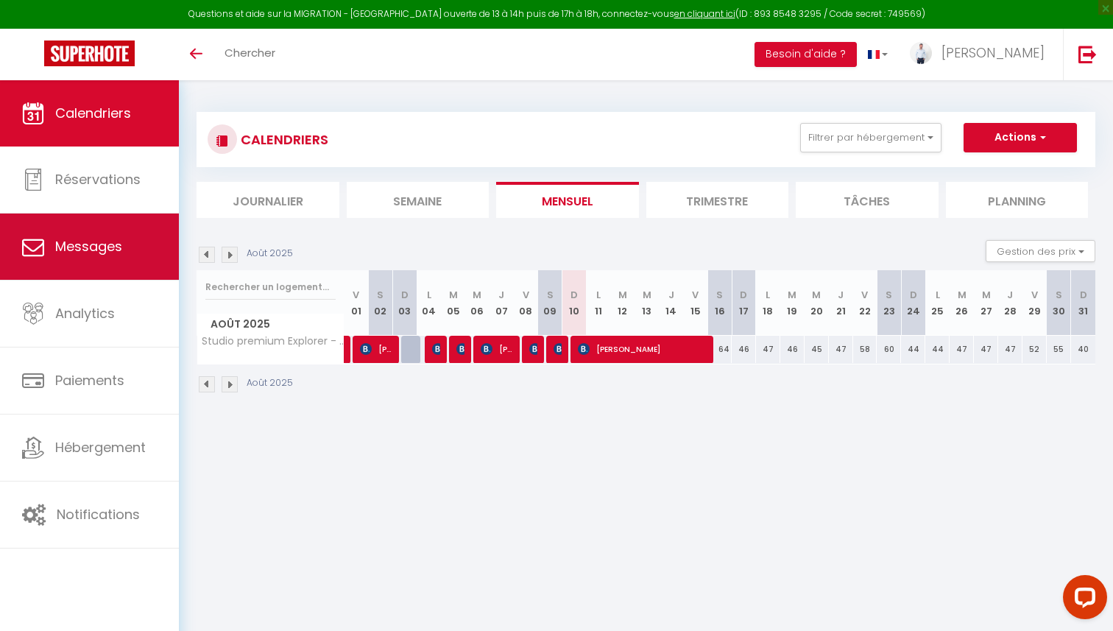
click at [121, 237] on span "Messages" at bounding box center [88, 246] width 67 height 18
select select "message"
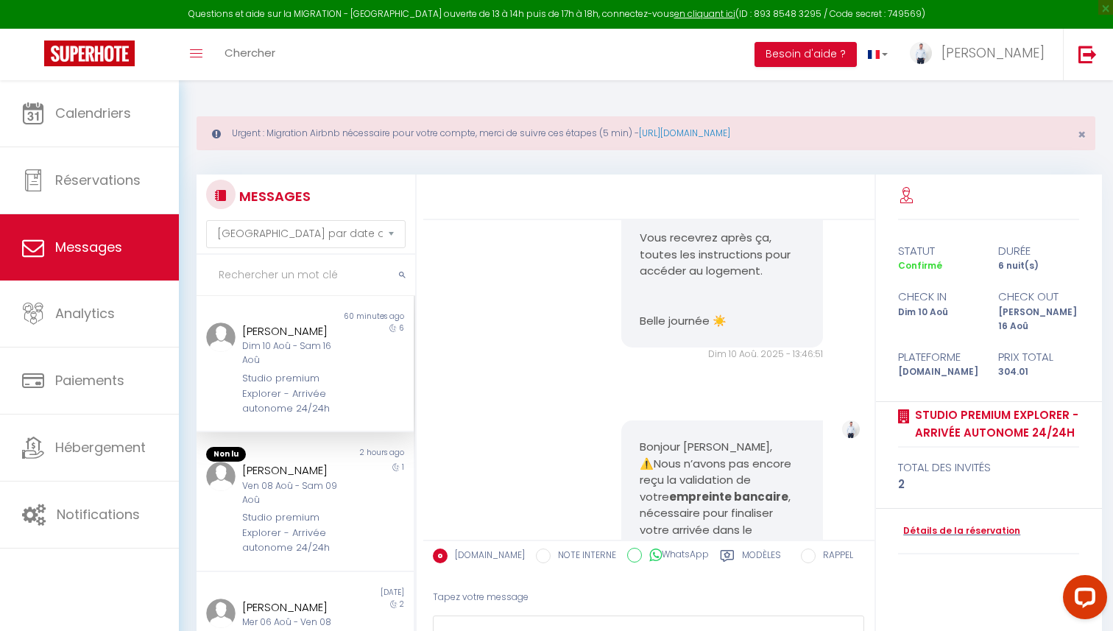
scroll to position [794, 0]
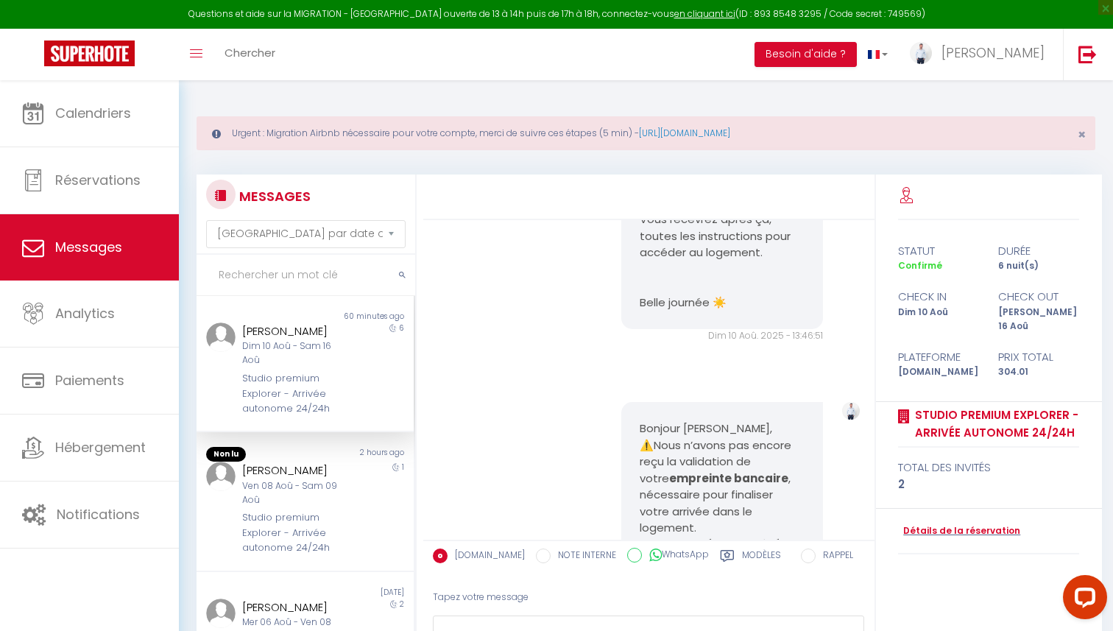
click at [320, 348] on div "Dim 10 Aoû - Sam 16 Aoû" at bounding box center [296, 353] width 108 height 28
click at [305, 479] on div "Ven 08 Aoû - Sam 09 Aoû" at bounding box center [296, 493] width 108 height 28
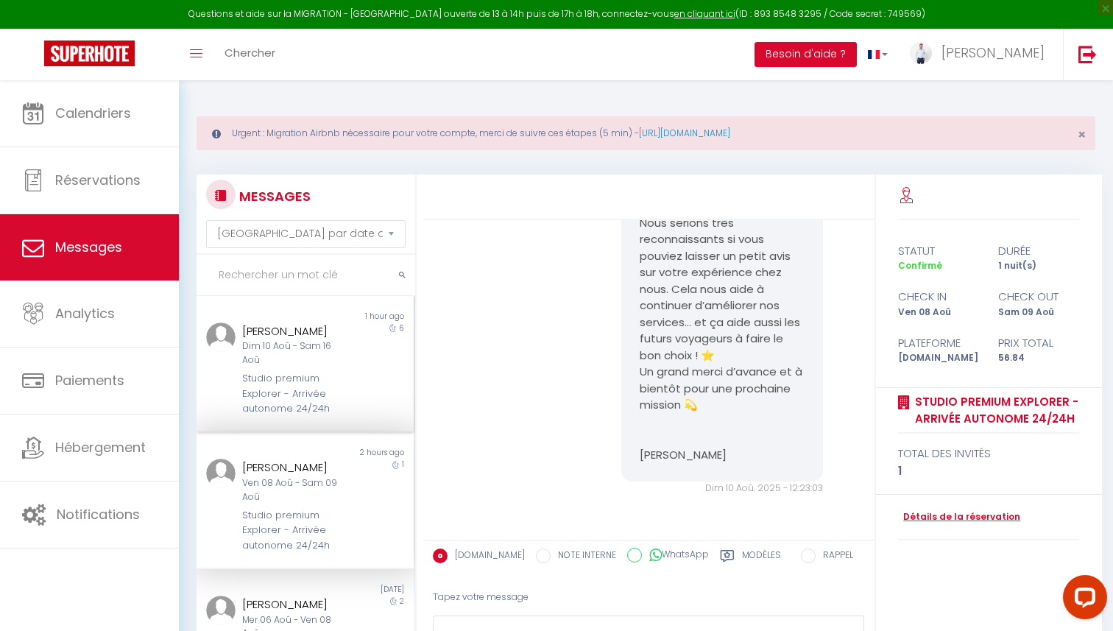
click at [305, 373] on div "Studio premium Explorer - Arrivée autonome 24/24h" at bounding box center [296, 393] width 108 height 45
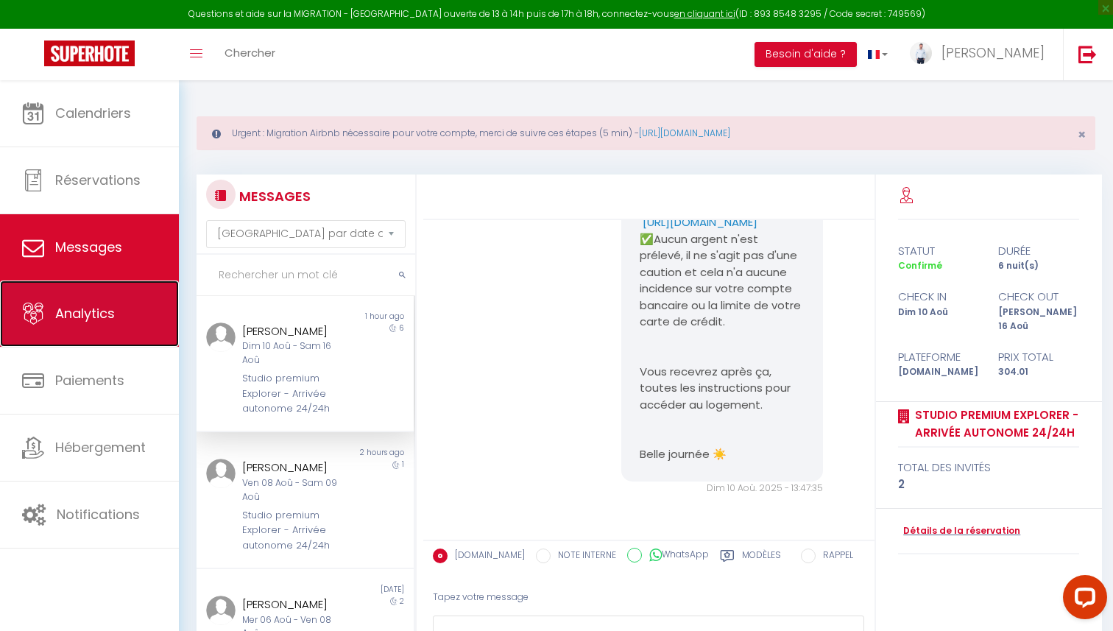
click at [88, 282] on link "Analytics" at bounding box center [89, 314] width 179 height 66
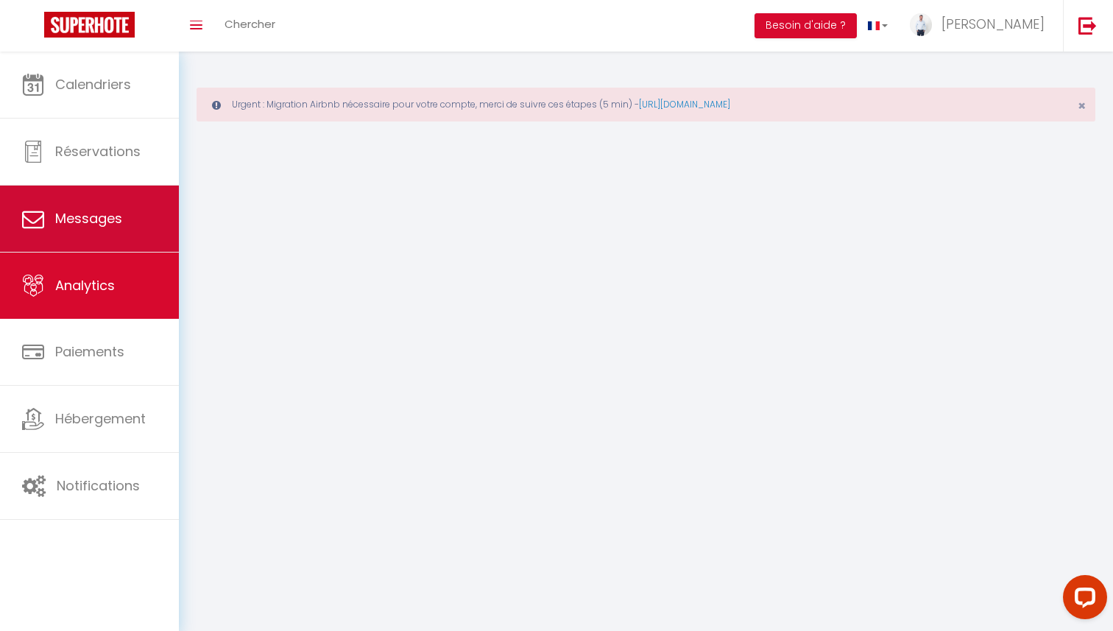
select select "2025"
select select "8"
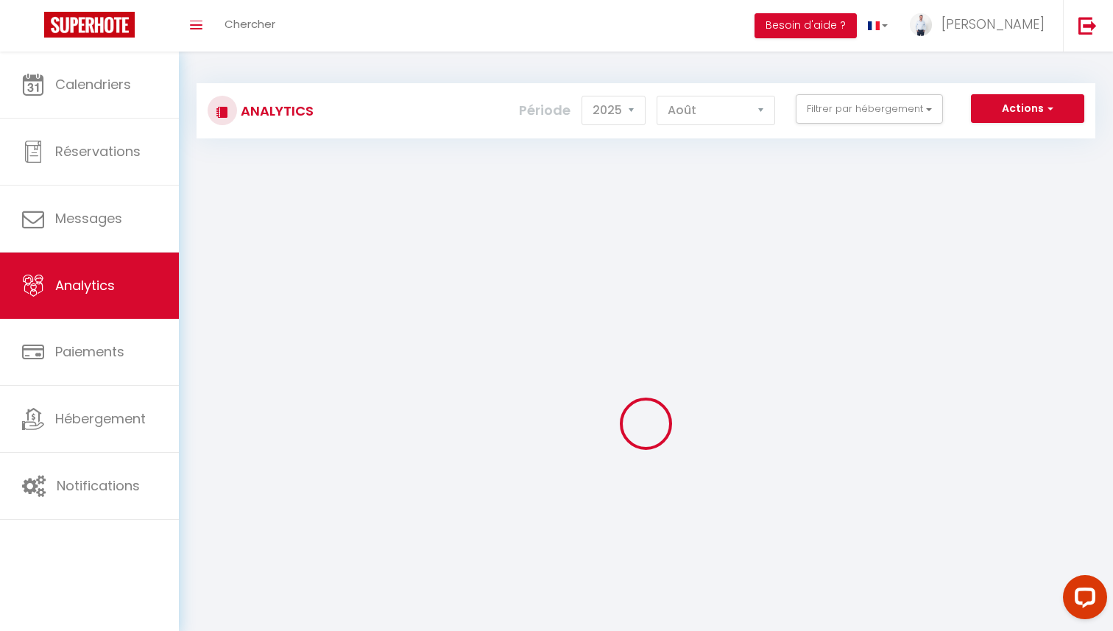
click at [95, 253] on link "Analytics" at bounding box center [89, 286] width 179 height 66
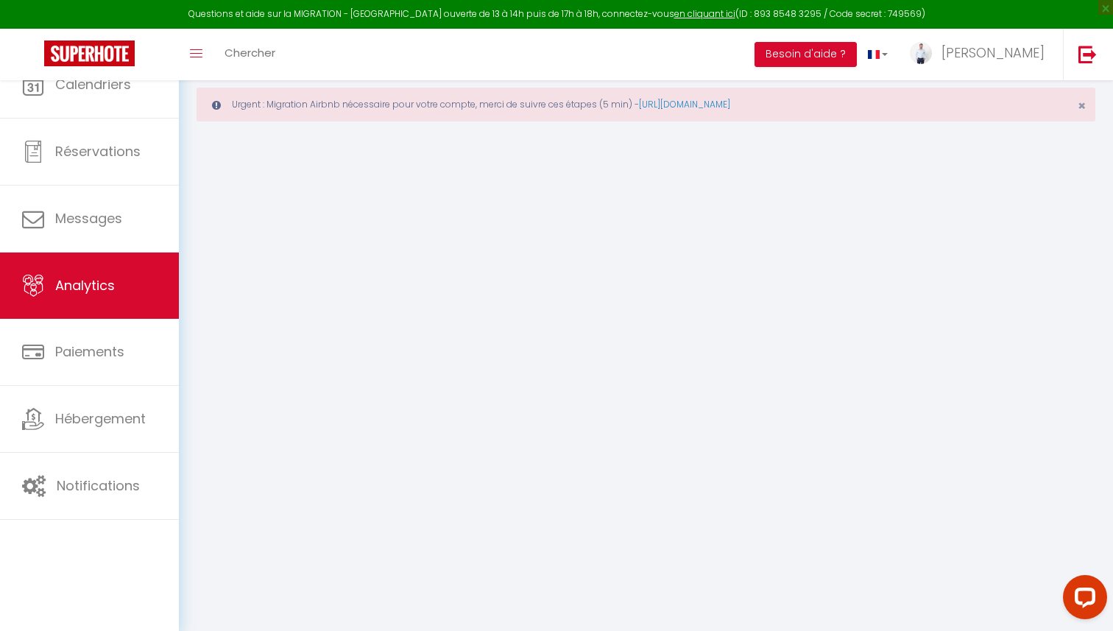
select select "2025"
select select "8"
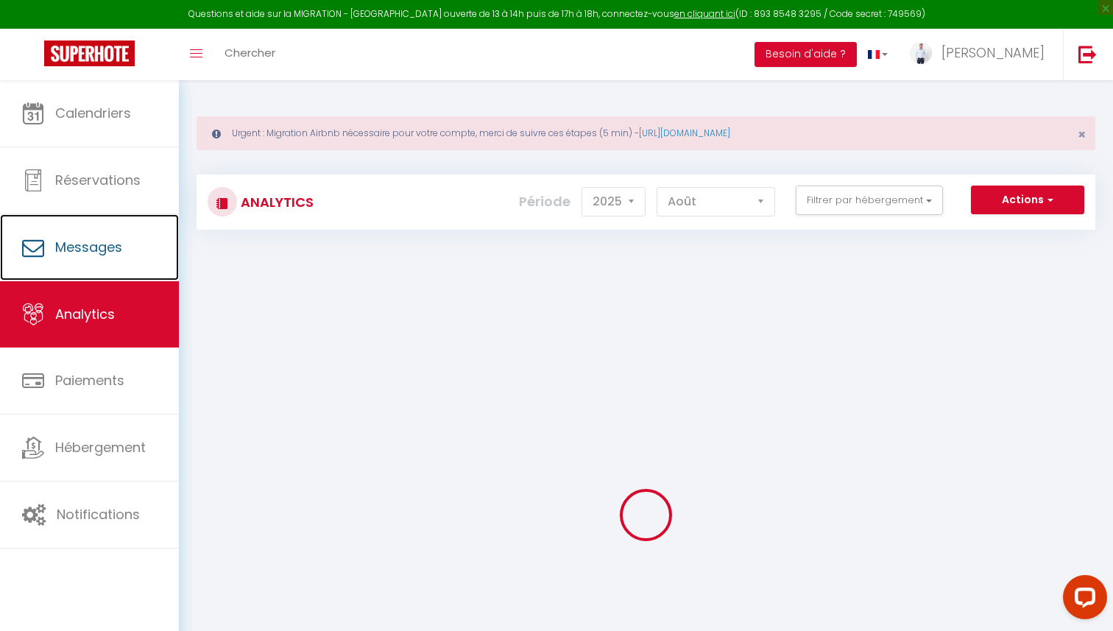
click at [95, 253] on span "Messages" at bounding box center [88, 247] width 67 height 18
select select "message"
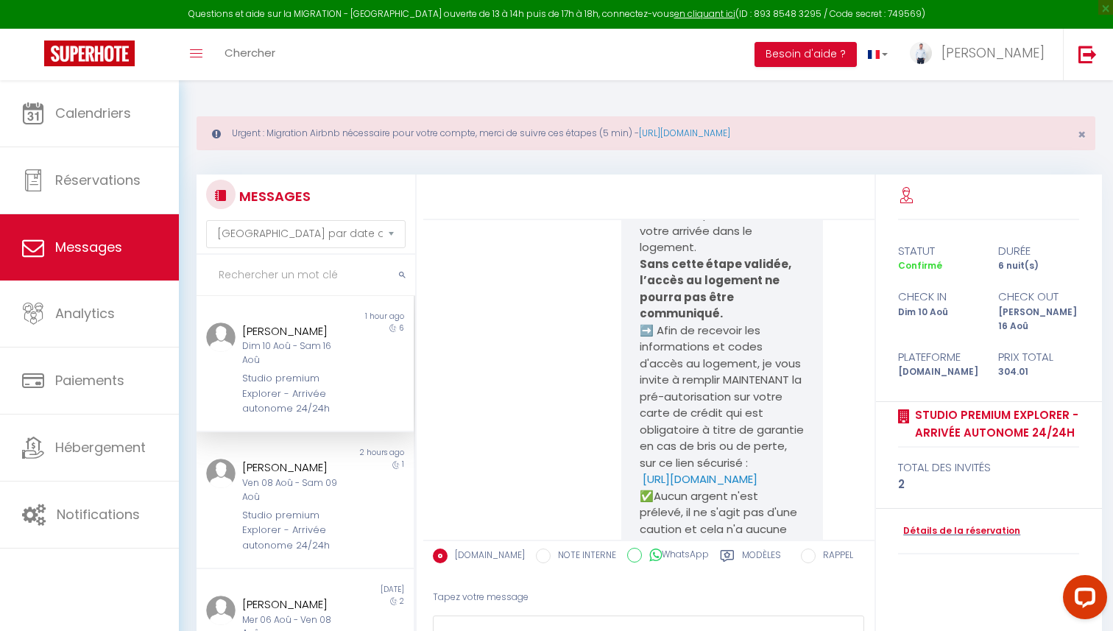
scroll to position [1414, 0]
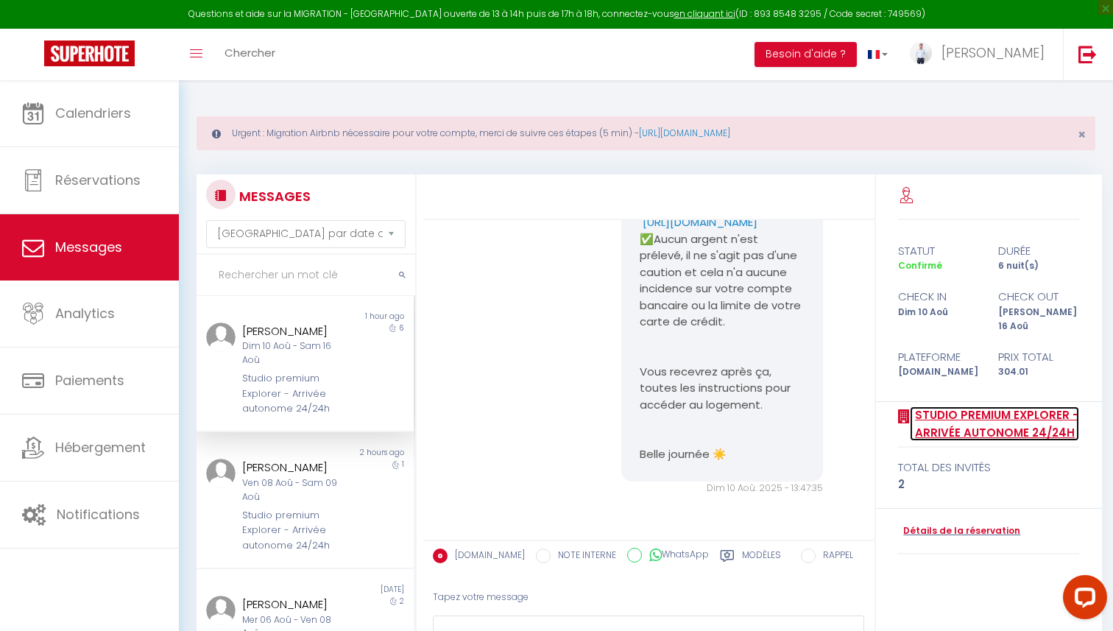
click at [966, 415] on link "Studio premium Explorer - Arrivée autonome 24/24h" at bounding box center [994, 423] width 169 height 35
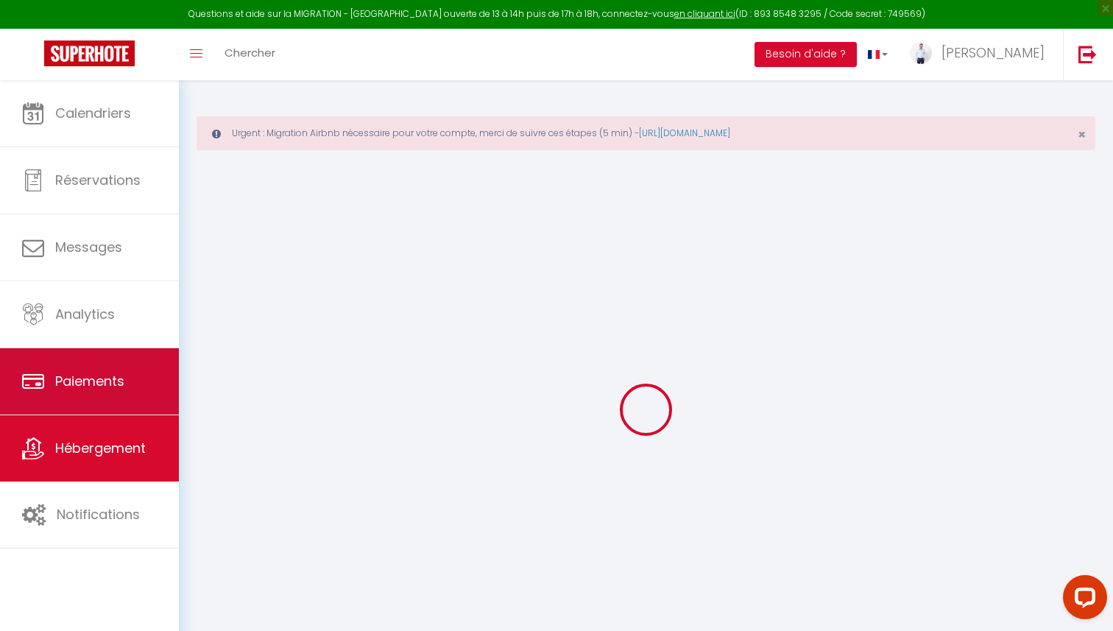
select select
checkbox input "false"
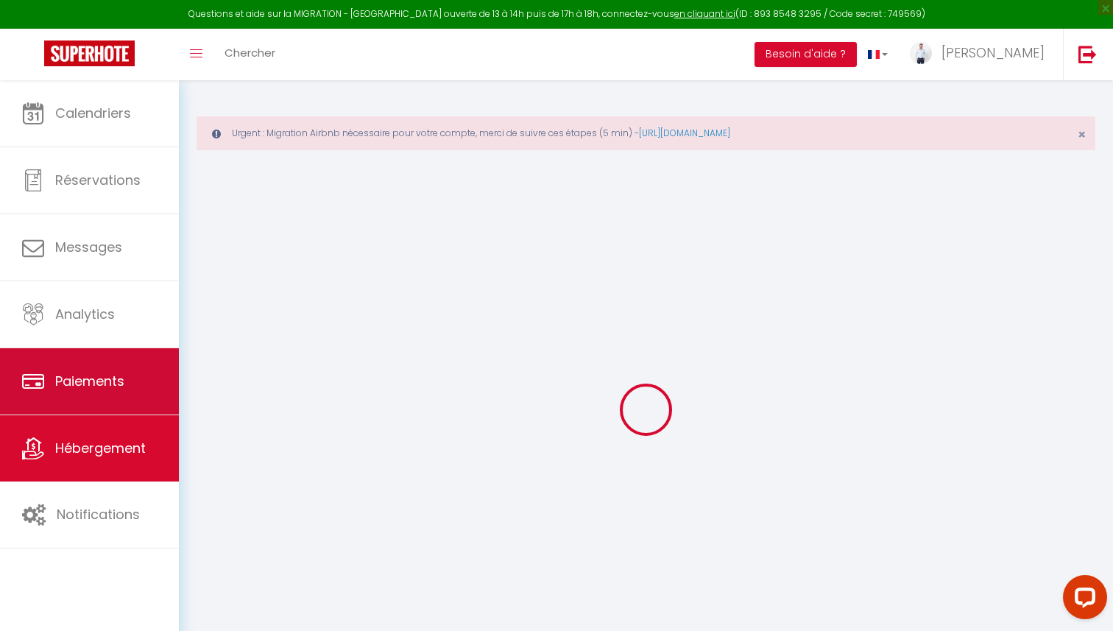
select select
checkbox input "false"
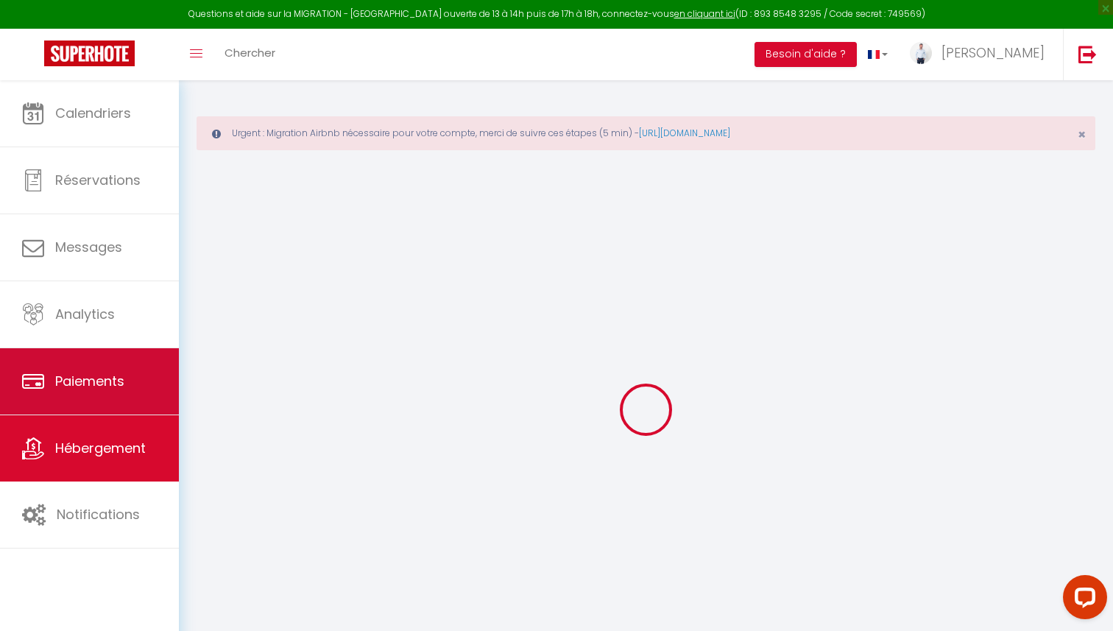
checkbox input "false"
select select
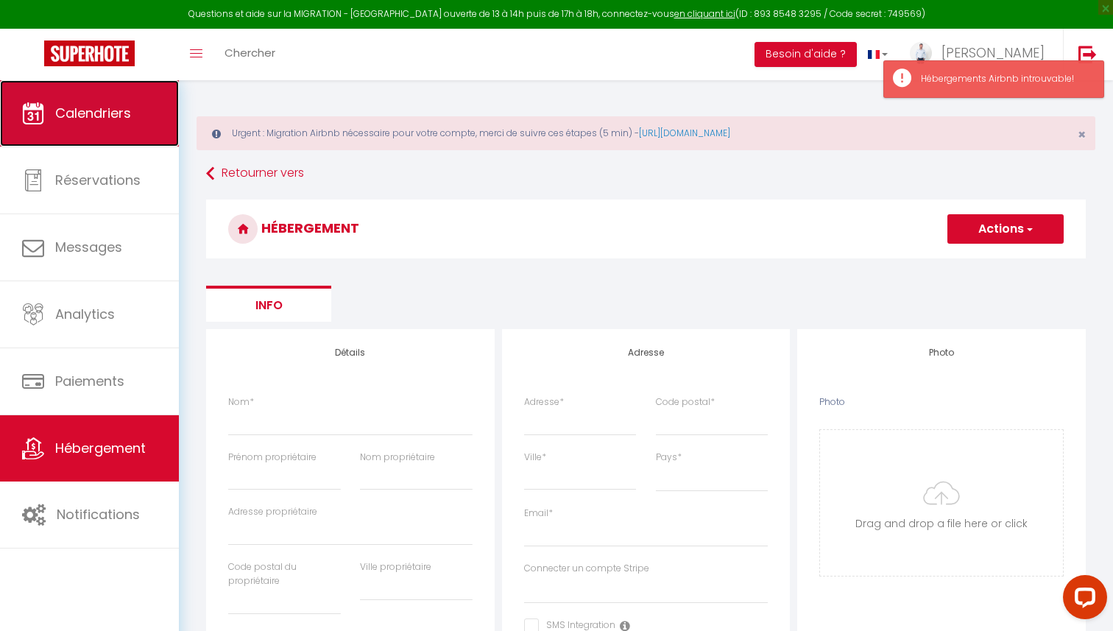
click at [52, 135] on link "Calendriers" at bounding box center [89, 113] width 179 height 66
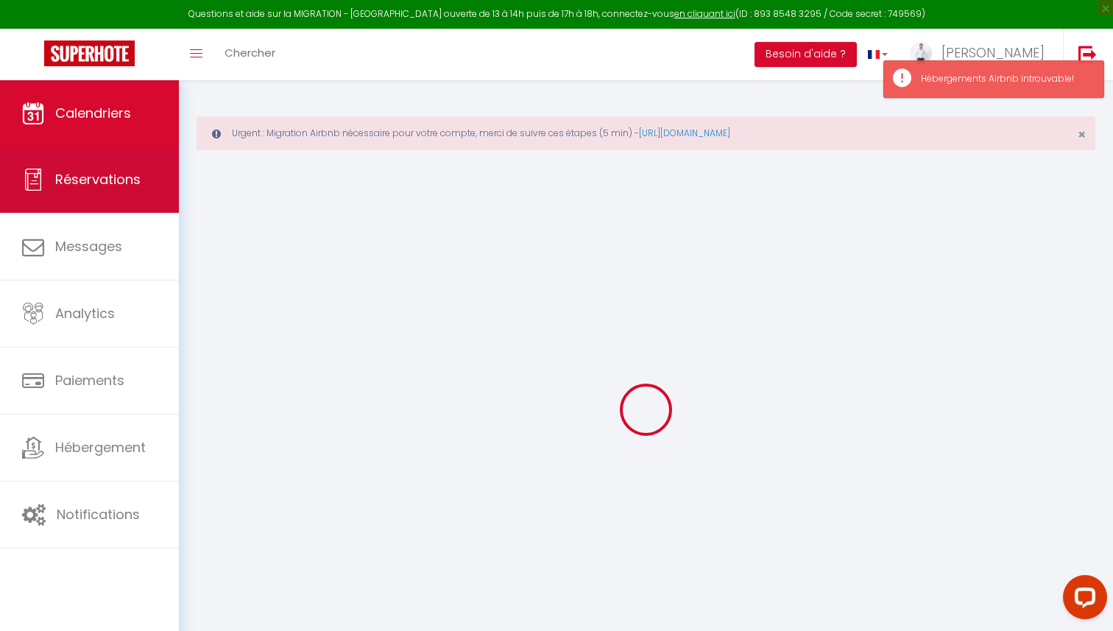
select select
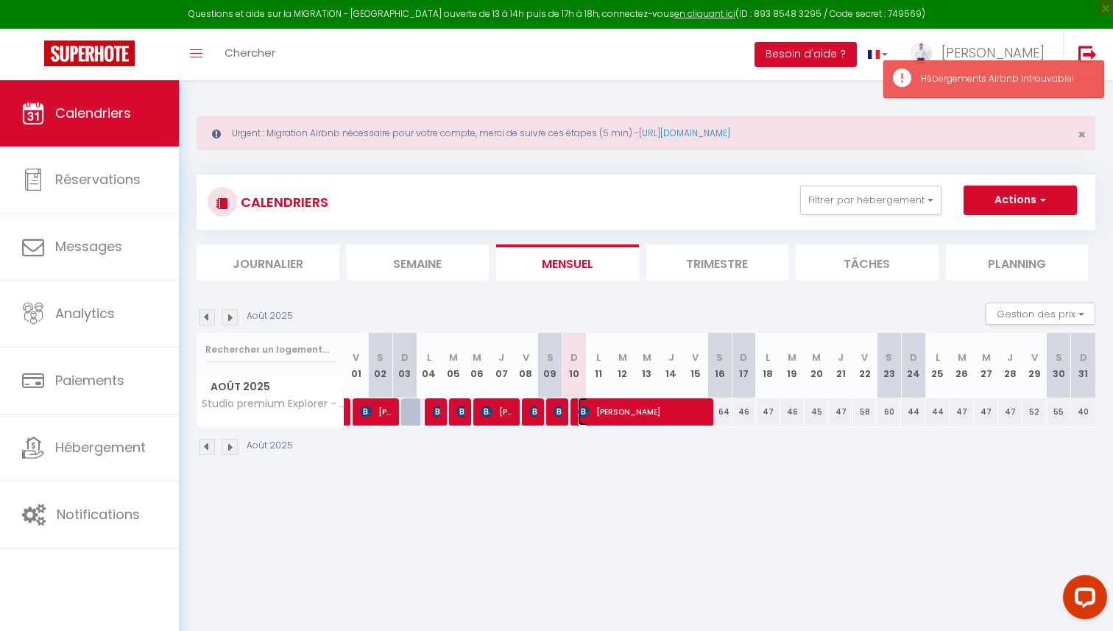
click at [610, 411] on span "[PERSON_NAME]" at bounding box center [643, 412] width 130 height 28
select select "OK"
select select "KO"
select select "0"
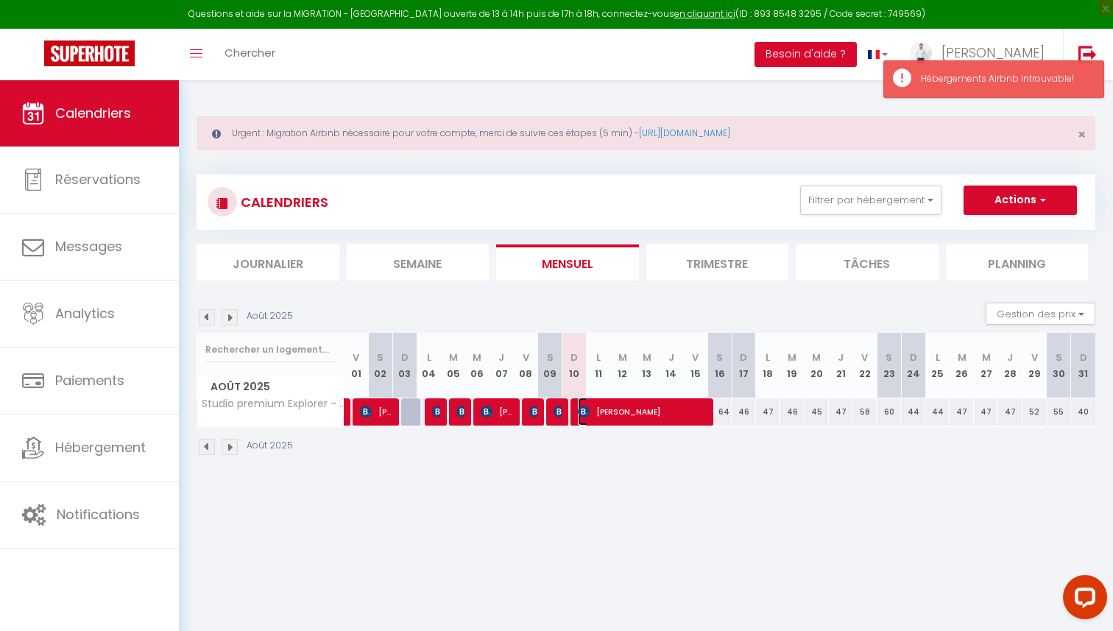
select select "1"
select select
select select "28188"
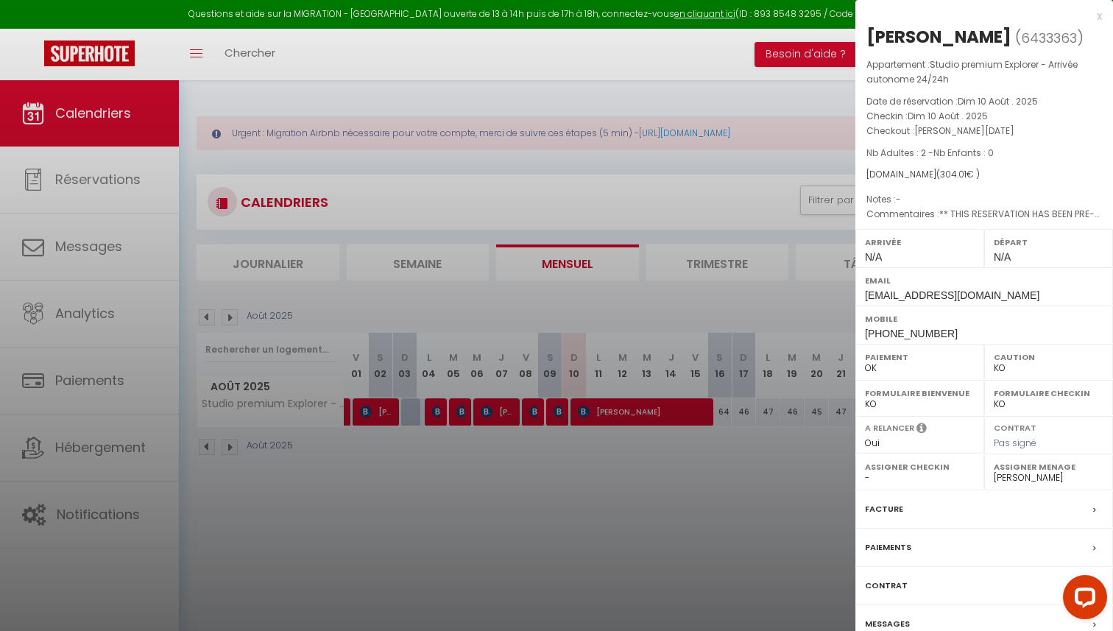
click at [893, 587] on label "Contrat" at bounding box center [886, 585] width 43 height 15
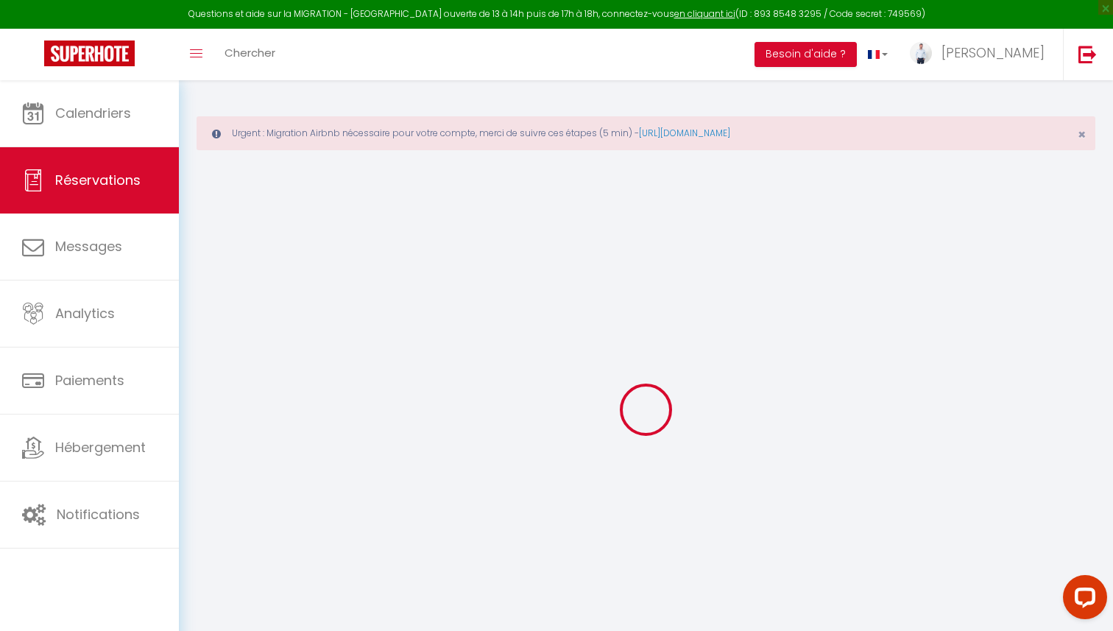
type input "Alfredo"
type input "Gutierrez"
type input "agutie.523984@guest.booking.com"
type input "+33631933455"
type input "10120"
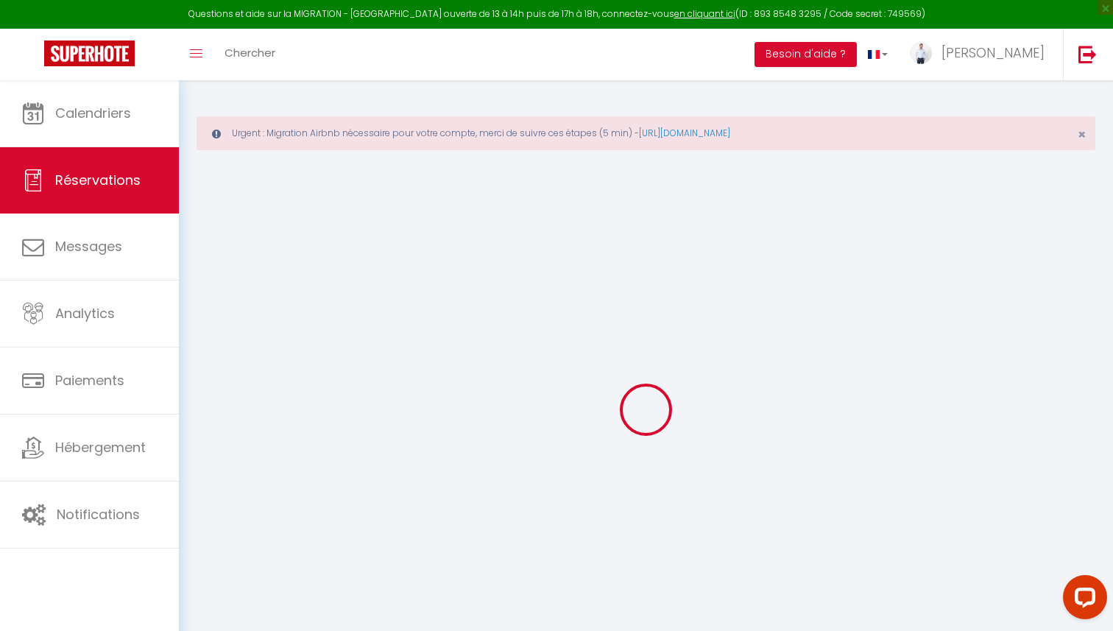
type input "38 Rue Charles Baltet"
type input "Saint-André-les-Vergers"
select select "FR"
type input "44.11"
type input "4.26"
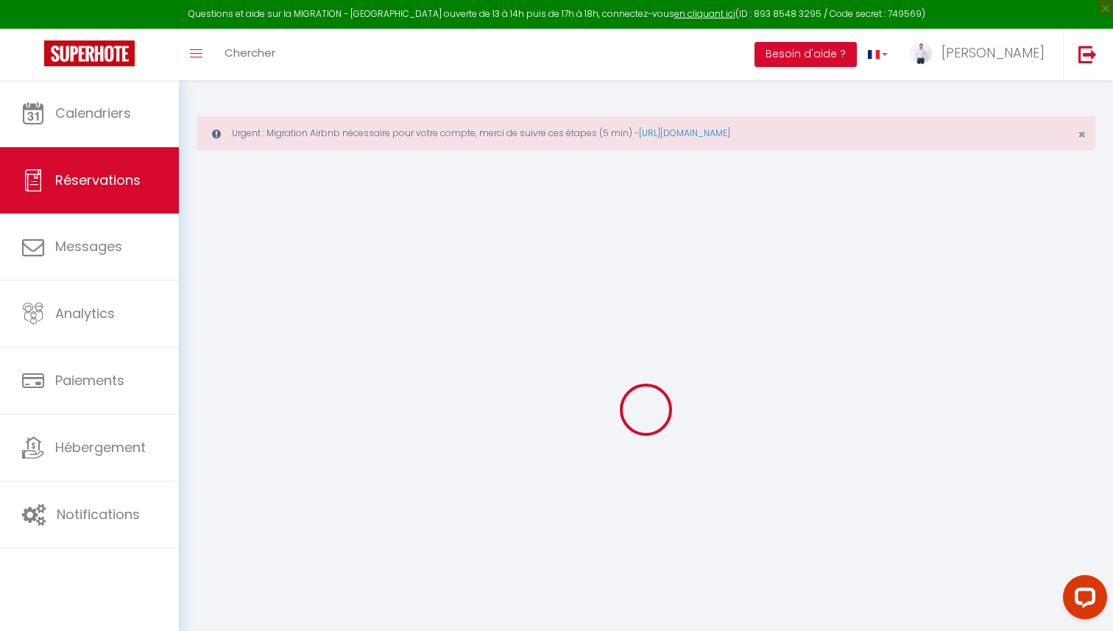
select select "42974"
select select "1"
select select
type input "2"
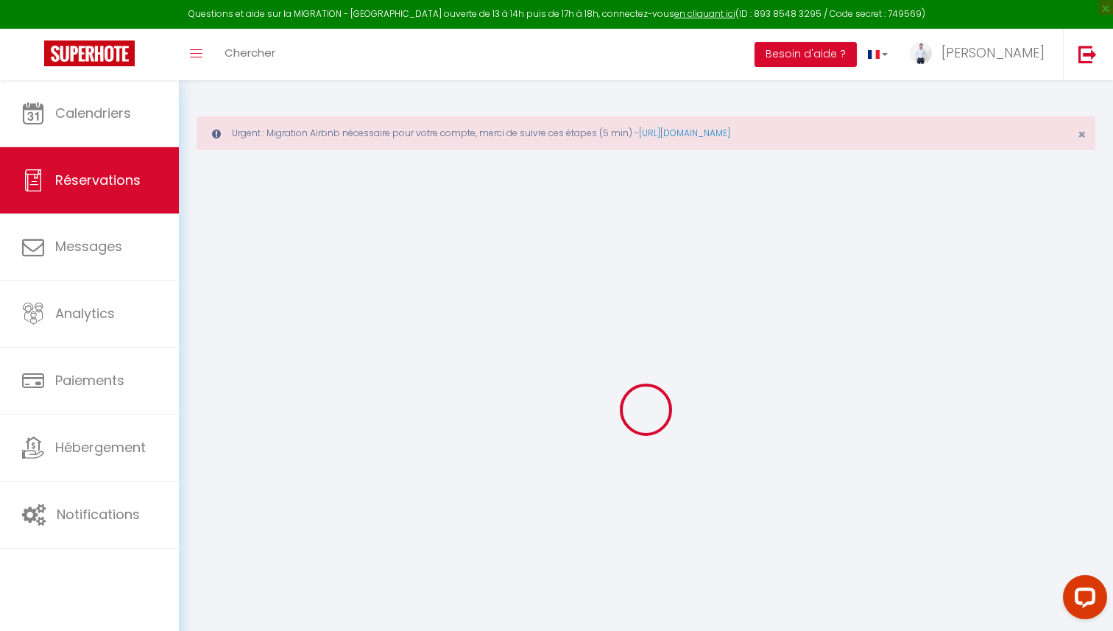
select select "12"
select select "14"
type input "274.04"
checkbox input "false"
type input "0"
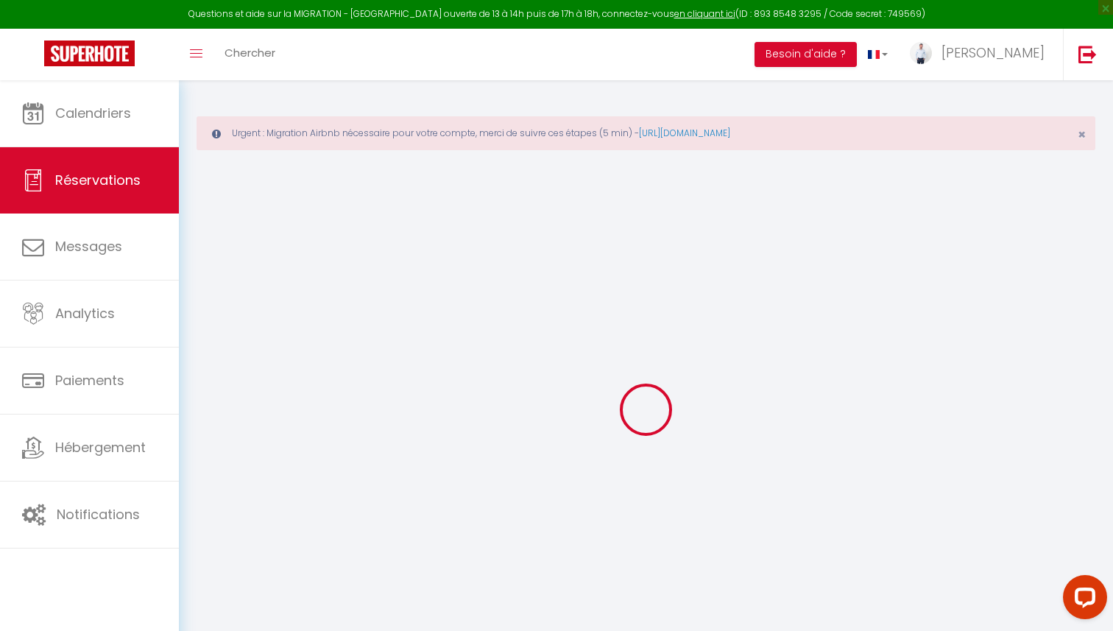
select select "2"
type input "0"
select select
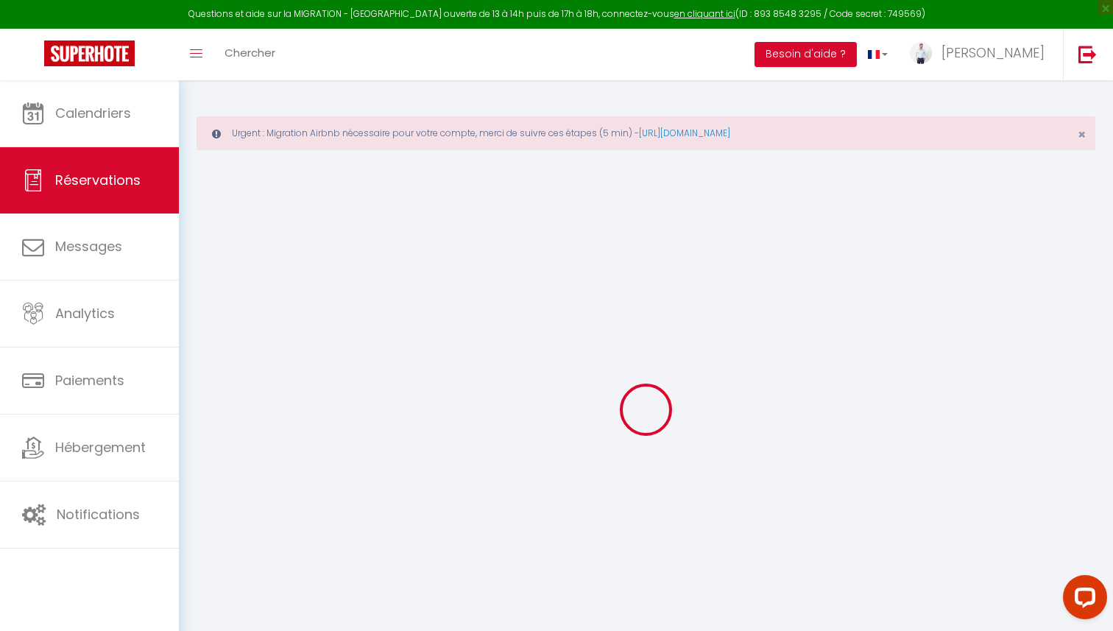
select select
checkbox input "false"
select select
checkbox input "false"
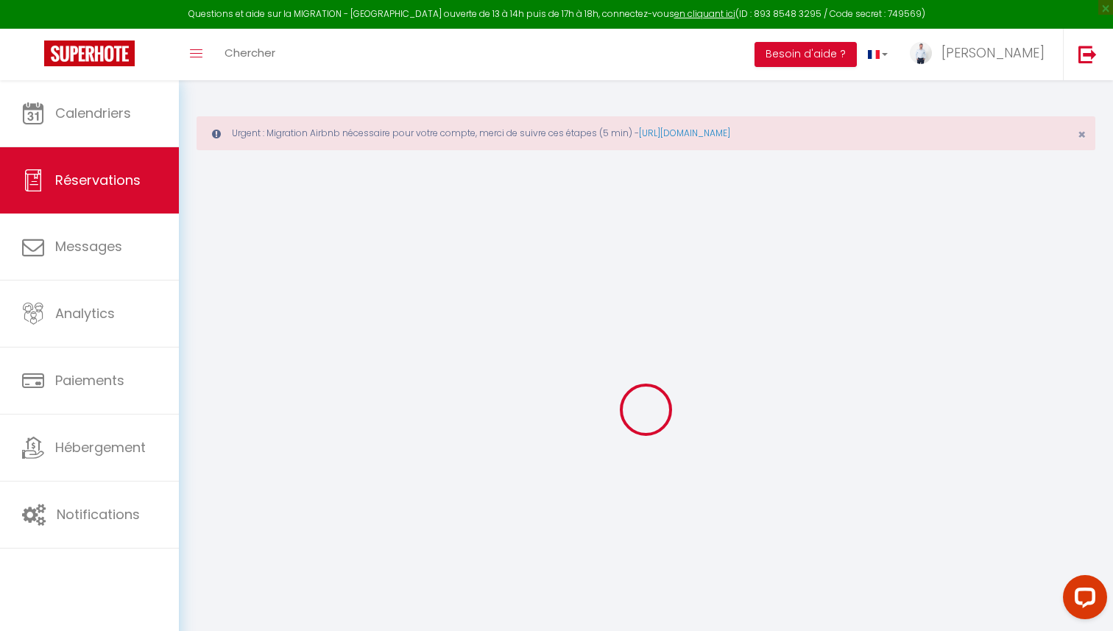
select select
checkbox input "false"
type textarea "** THIS RESERVATION HAS BEEN PRE-PAID ** BOOKING NOTE : Payment charge is EUR 4…"
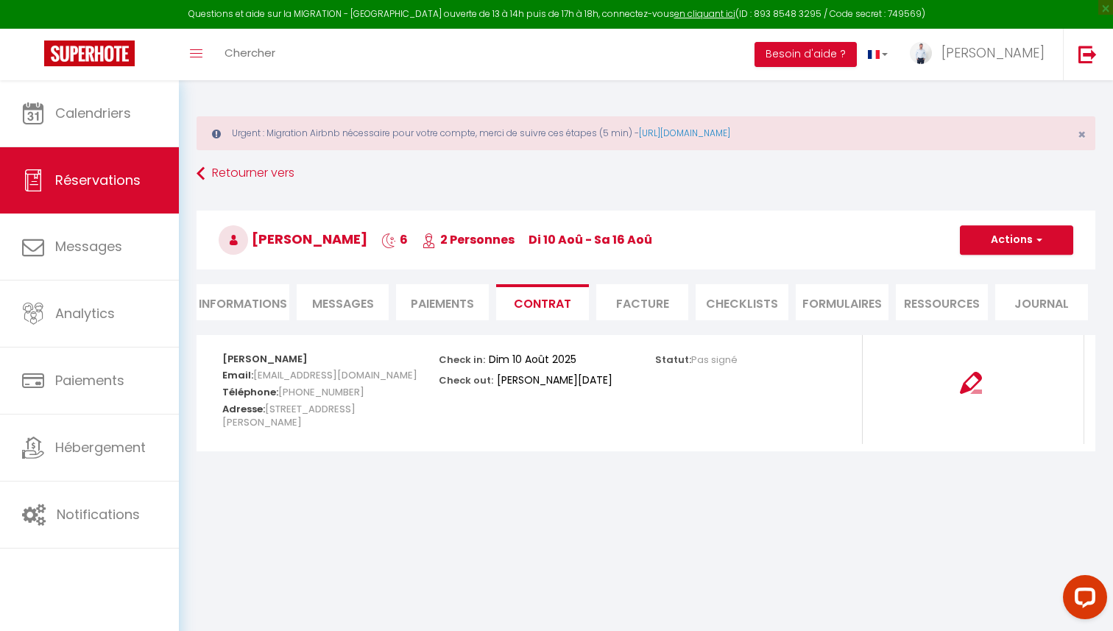
click at [342, 303] on span "Messages" at bounding box center [343, 303] width 62 height 17
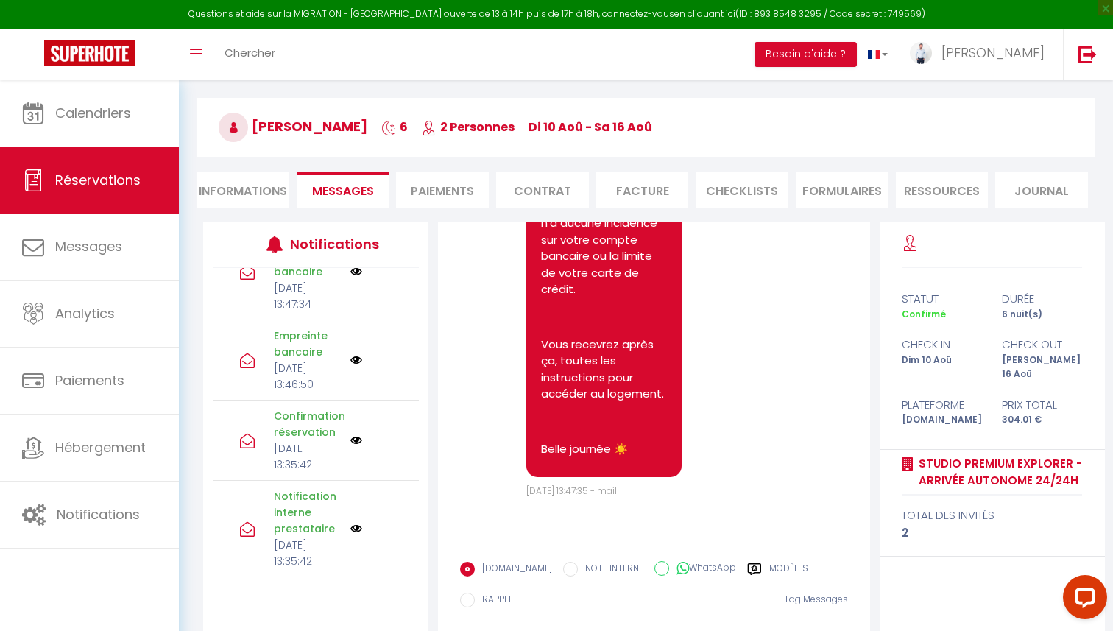
scroll to position [192, 0]
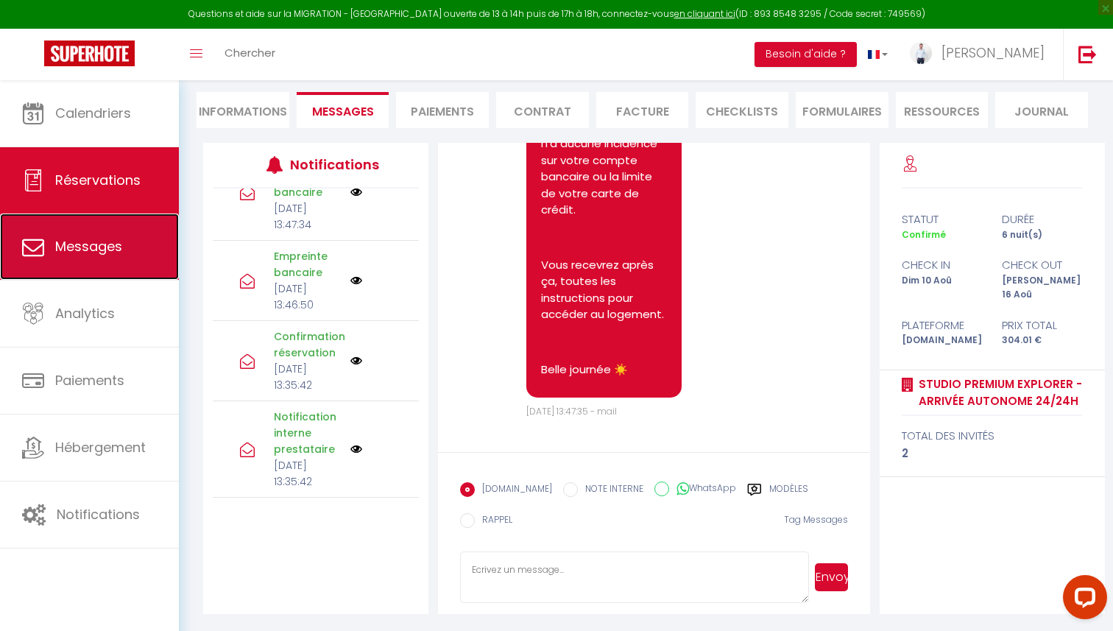
click at [85, 265] on link "Messages" at bounding box center [89, 247] width 179 height 66
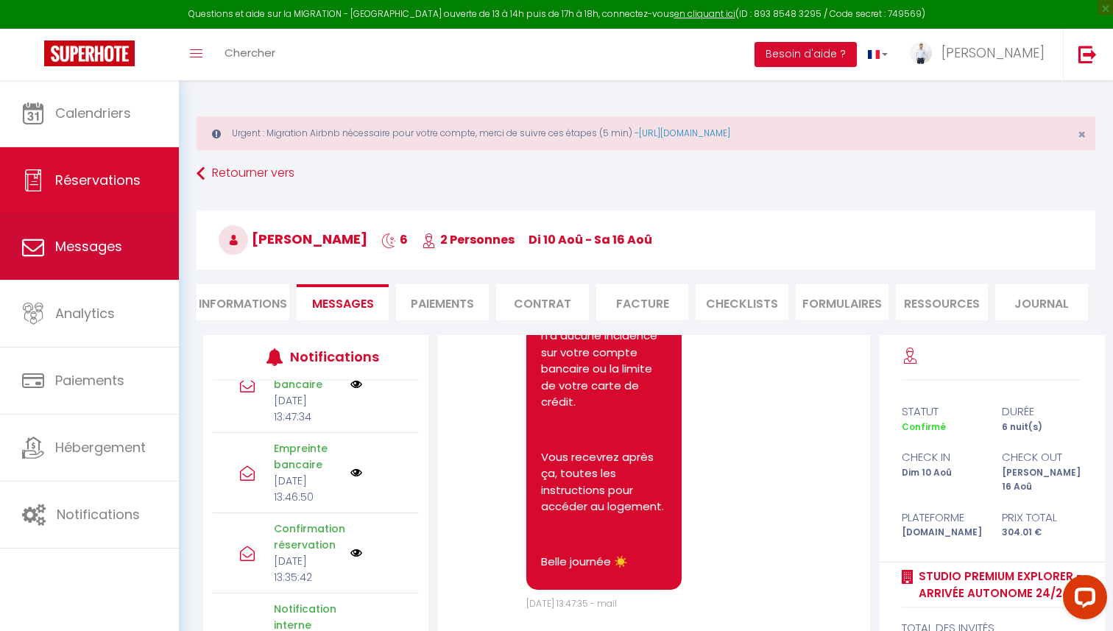
select select "message"
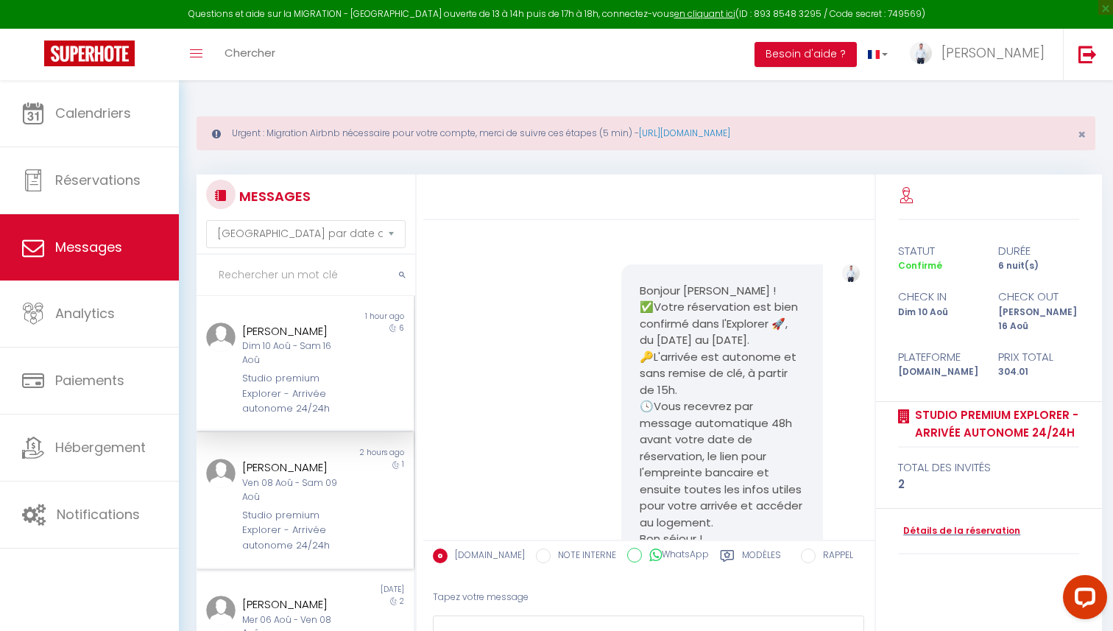
scroll to position [1414, 0]
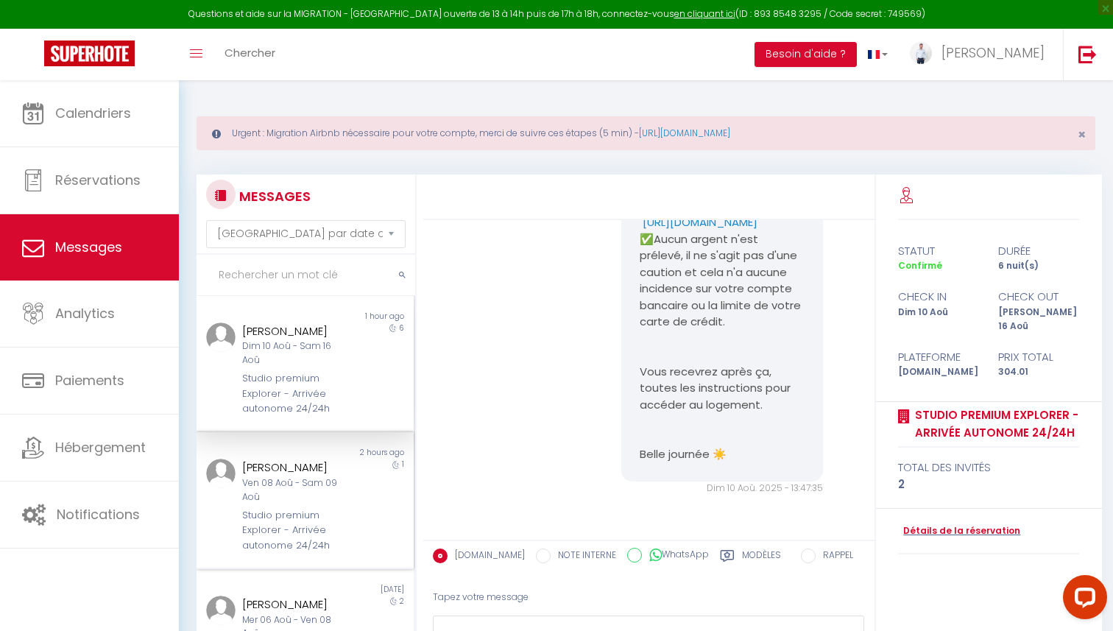
click at [286, 476] on div "Ven 08 Aoû - Sam 09 Aoû" at bounding box center [296, 490] width 108 height 28
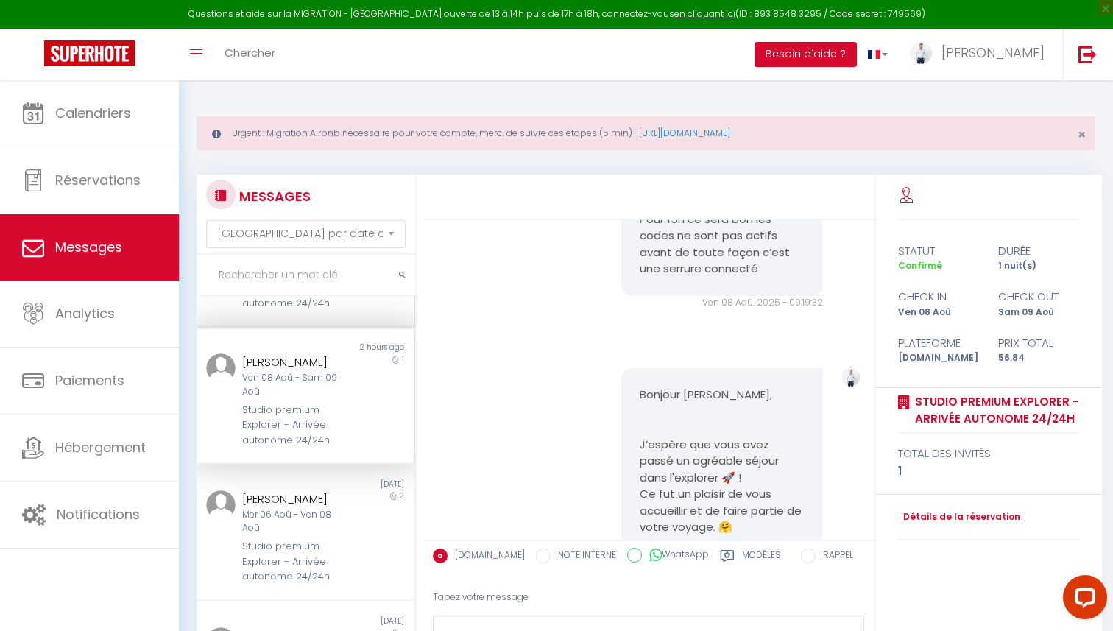
scroll to position [112, 0]
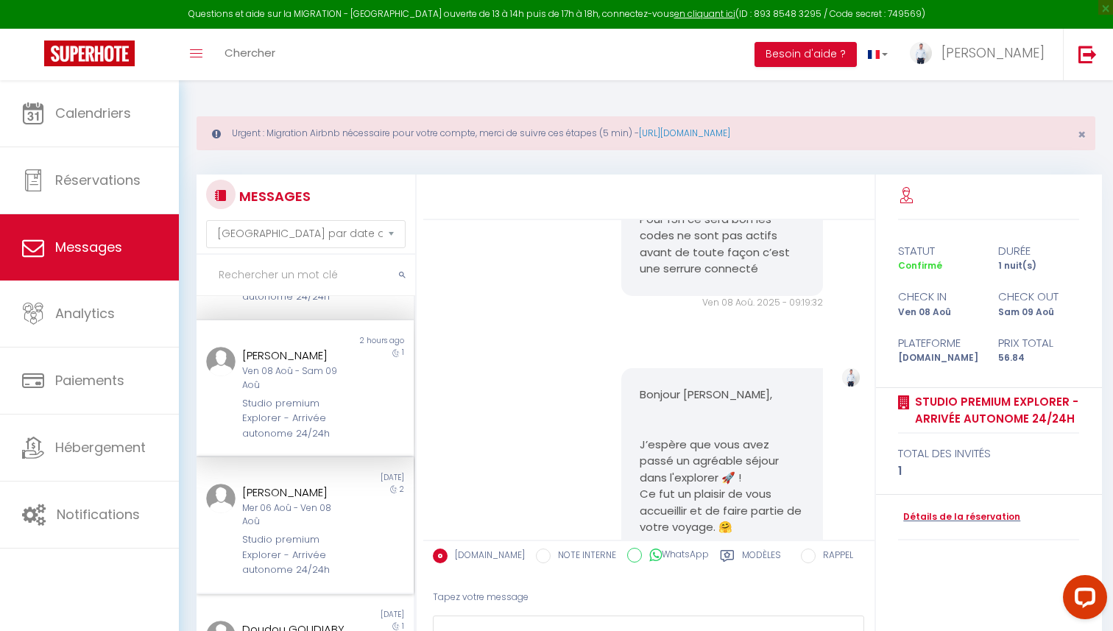
click at [356, 484] on div "alexei lobkov Mer 06 Aoû - Ven 08 Aoû Studio premium Explorer - Arrivée autonom…" at bounding box center [296, 531] width 127 height 94
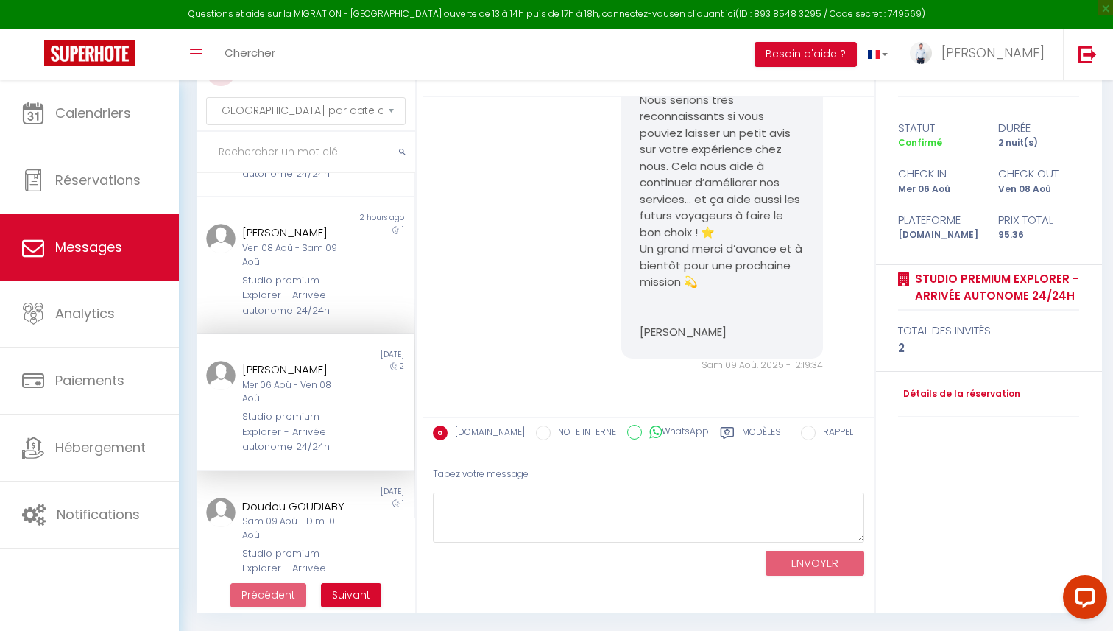
scroll to position [2103, 0]
click at [242, 244] on div "Vincent BOURDEAU Ven 08 Aoû - Sam 09 Aoû Studio premium Explorer - Arrivée auto…" at bounding box center [296, 271] width 127 height 94
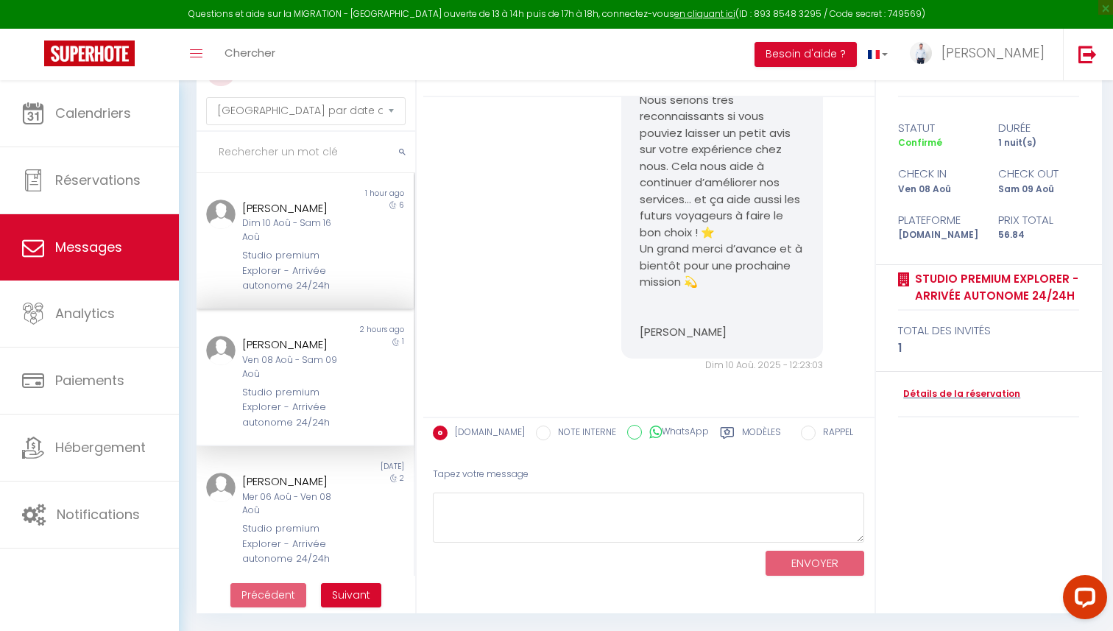
click at [295, 287] on div "Non lu 1 hour ago Alfredo Gutierrez Dim 10 Aoû - Sam 16 Aoû Studio premium Expl…" at bounding box center [305, 241] width 217 height 137
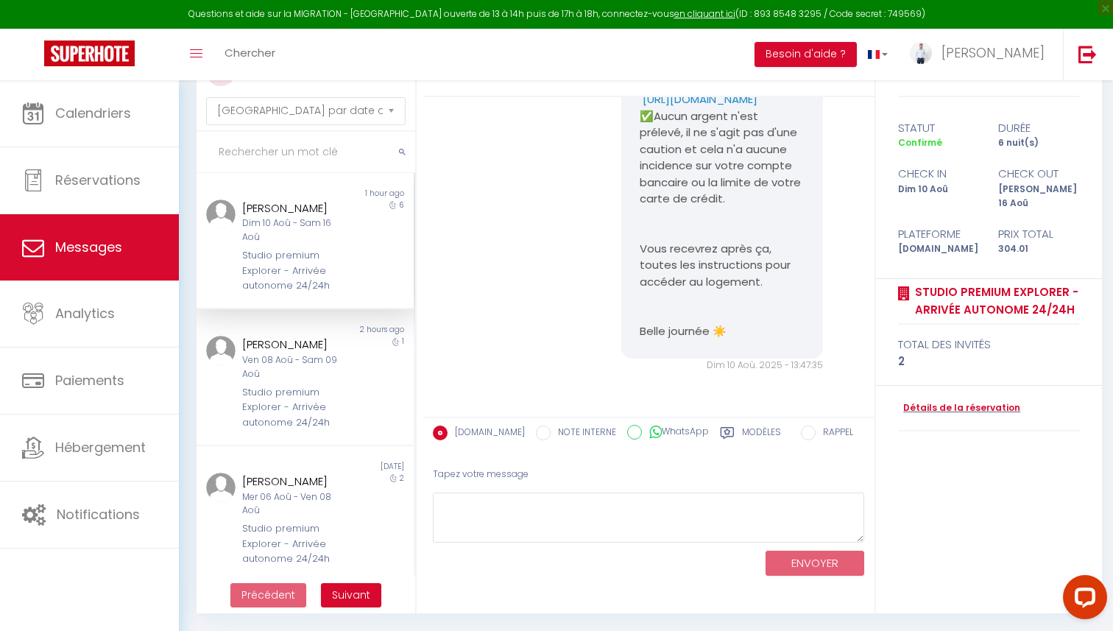
scroll to position [1414, 0]
click at [295, 276] on div "Studio premium Explorer - Arrivée autonome 24/24h" at bounding box center [296, 270] width 108 height 45
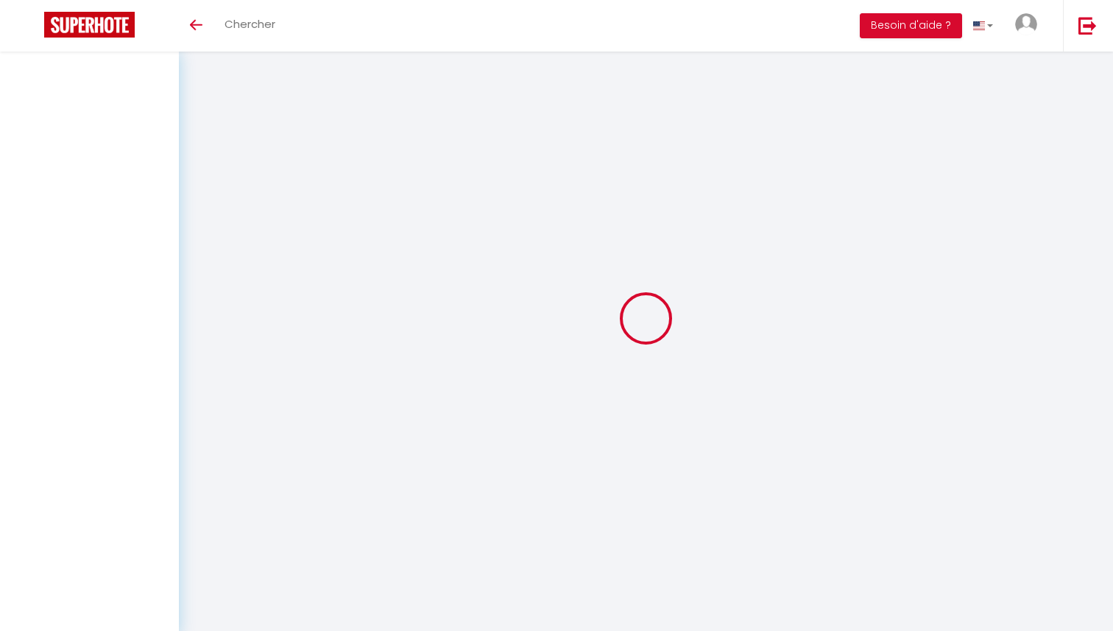
select select "message"
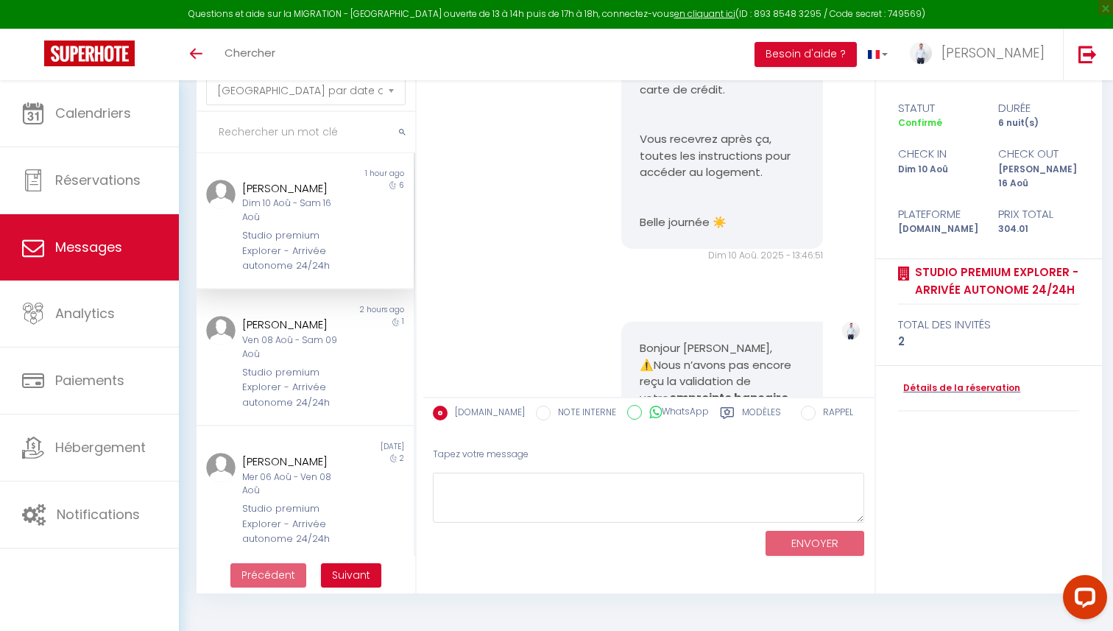
scroll to position [1414, 0]
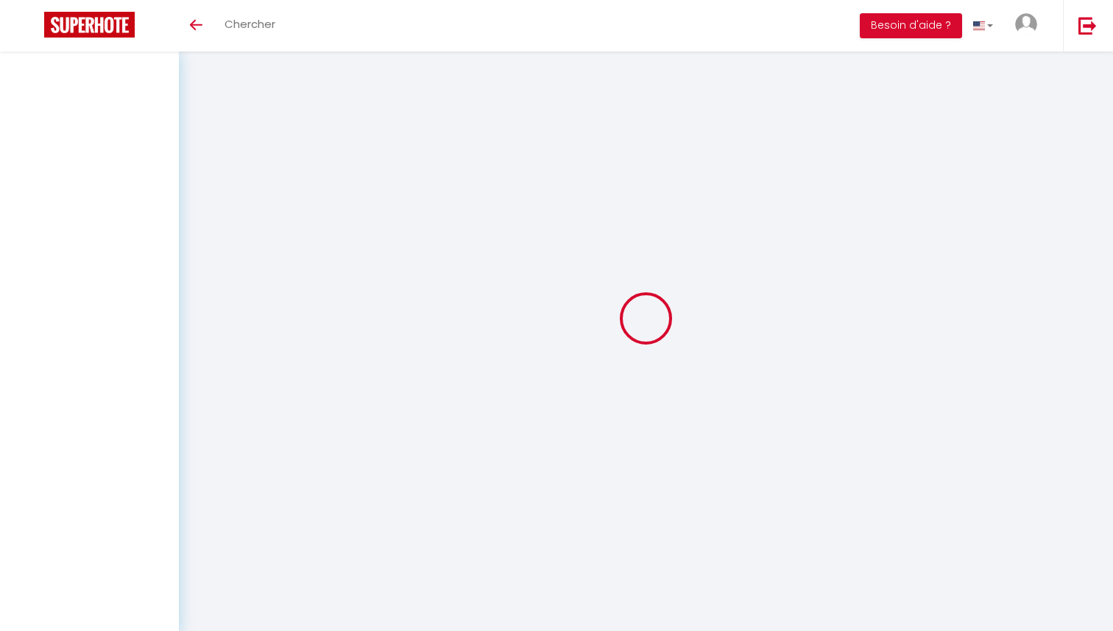
select select "message"
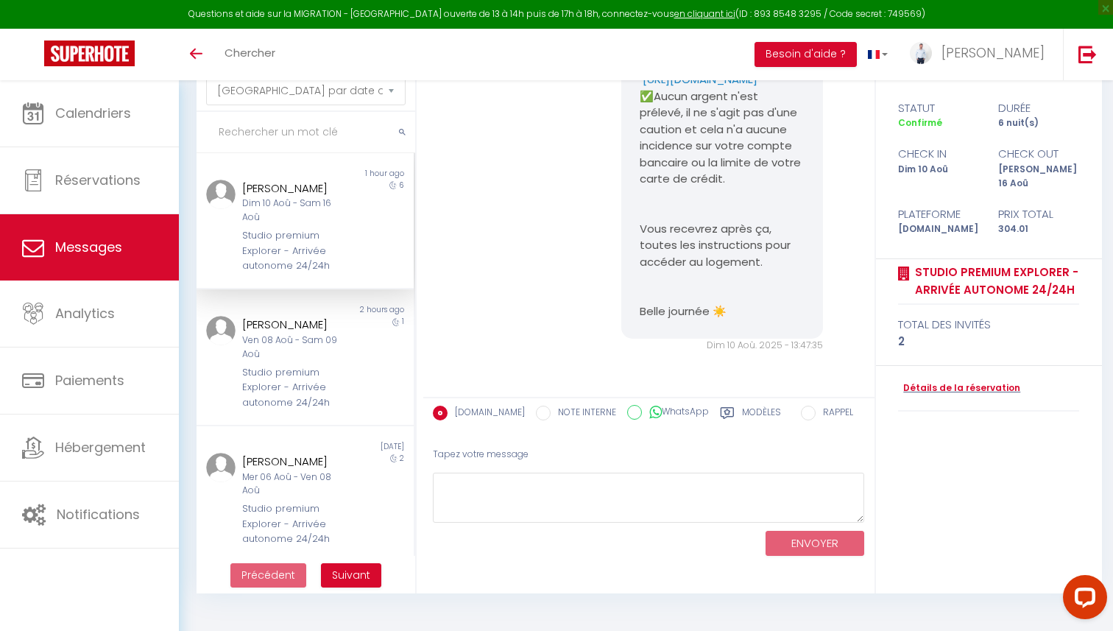
scroll to position [1414, 0]
click at [228, 379] on div at bounding box center [215, 363] width 36 height 94
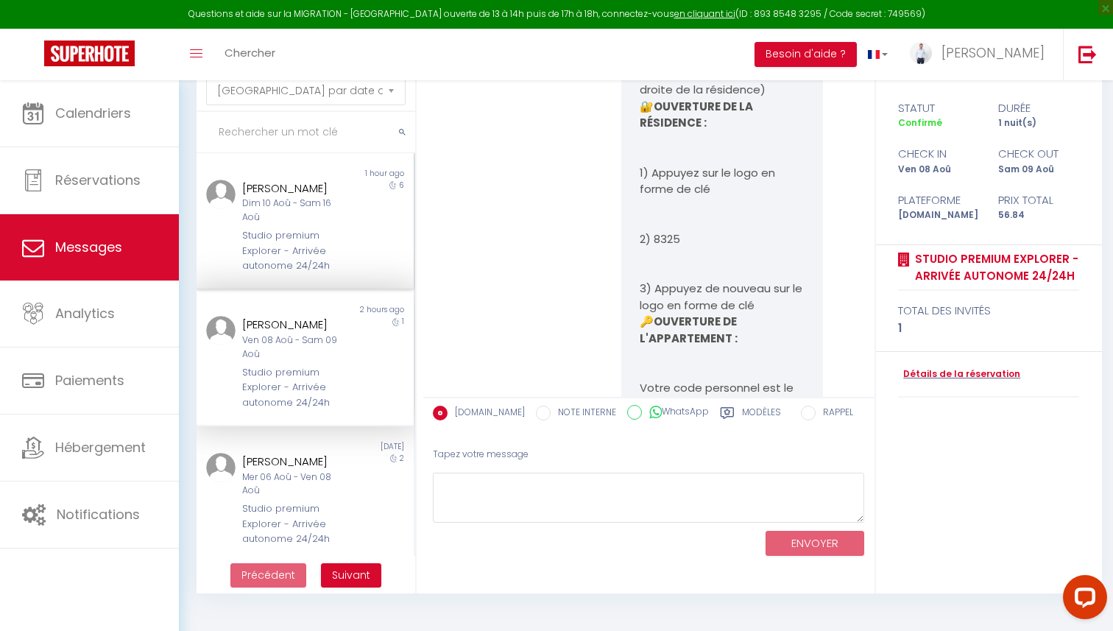
scroll to position [2680, 0]
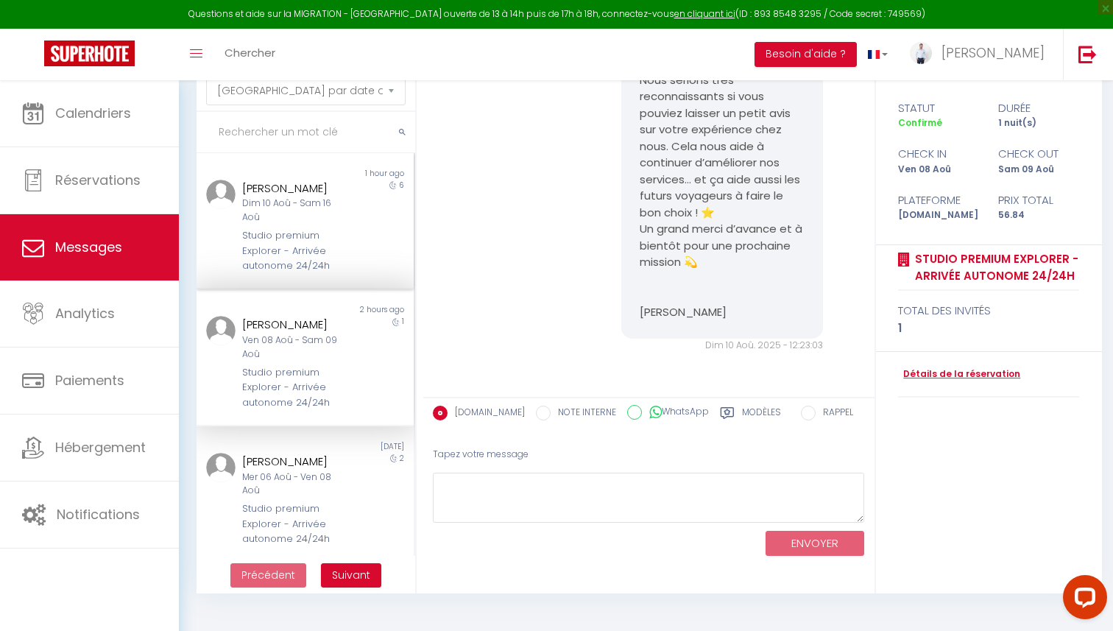
click at [317, 163] on div "Non lu 1 hour ago Alfredo Gutierrez Dim 10 Aoû - Sam 16 Aoû Studio premium Expl…" at bounding box center [305, 221] width 217 height 137
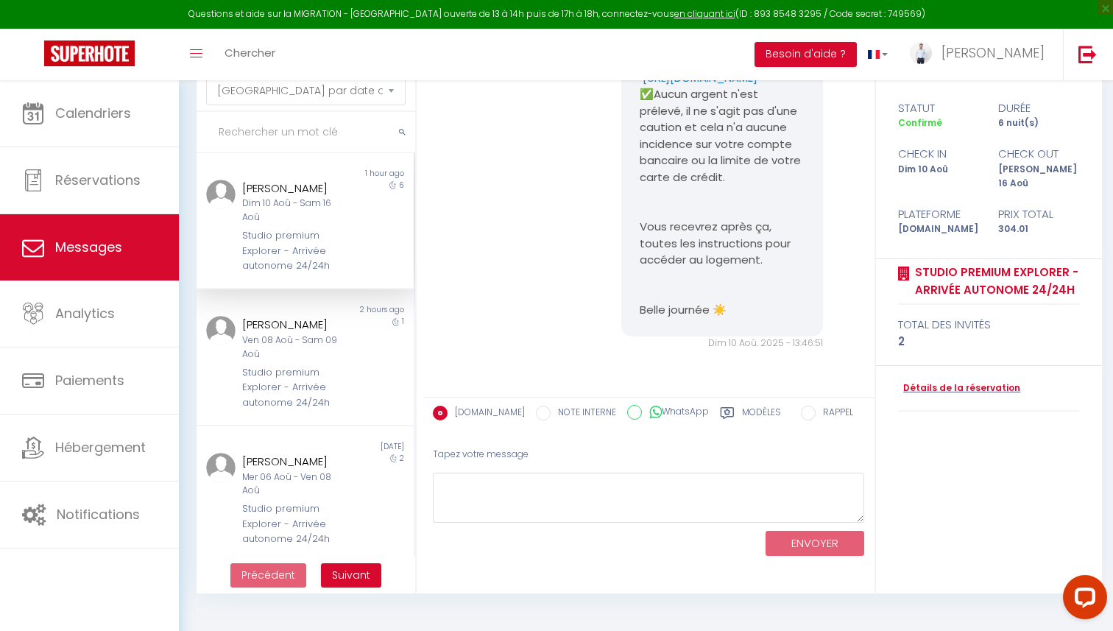
scroll to position [643, 0]
click at [123, 247] on link "Messages" at bounding box center [89, 247] width 179 height 66
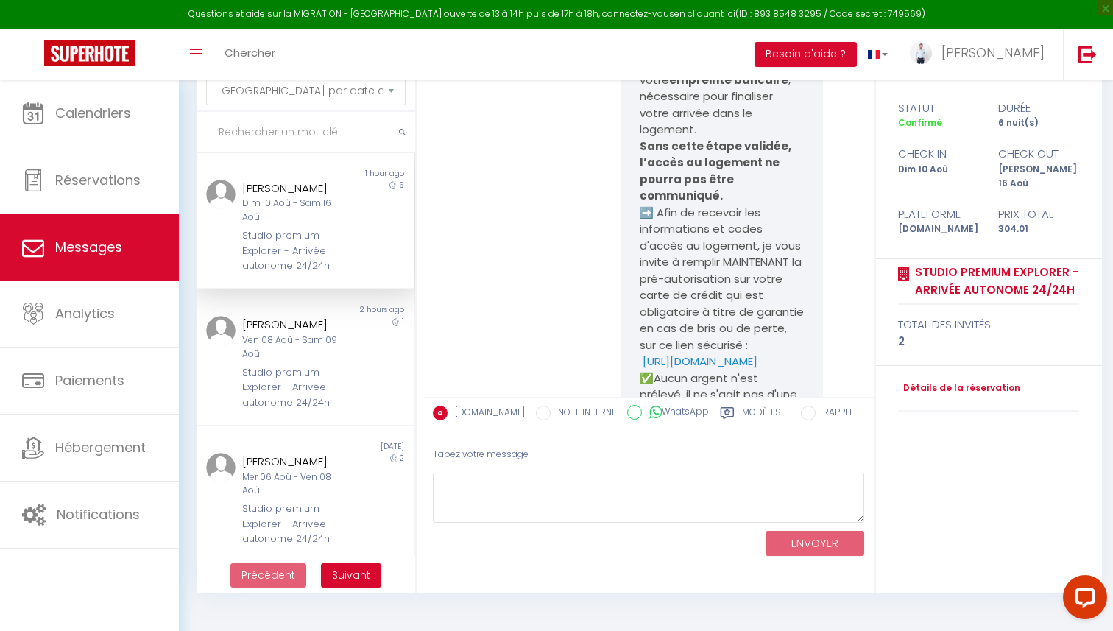
scroll to position [1414, 0]
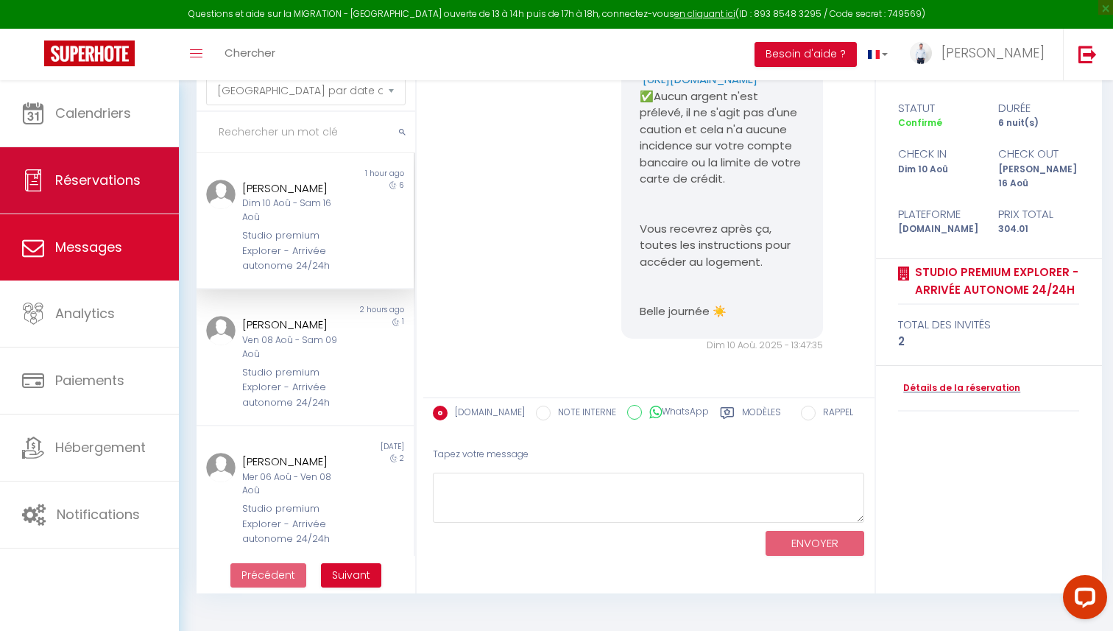
click at [124, 200] on link "Réservations" at bounding box center [89, 180] width 179 height 66
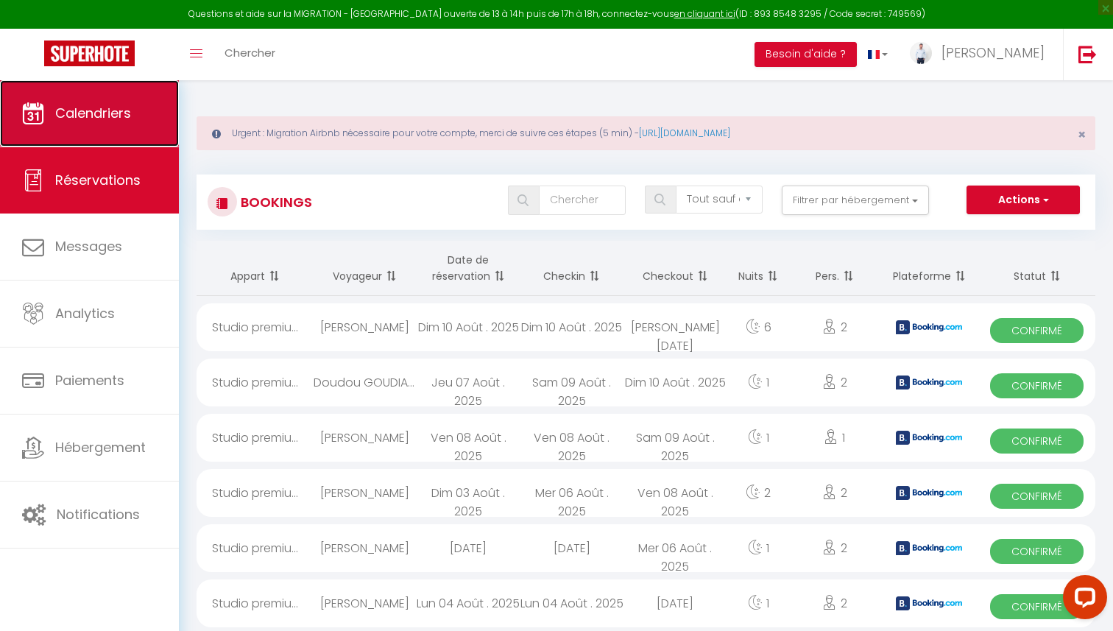
click at [77, 133] on link "Calendriers" at bounding box center [89, 113] width 179 height 66
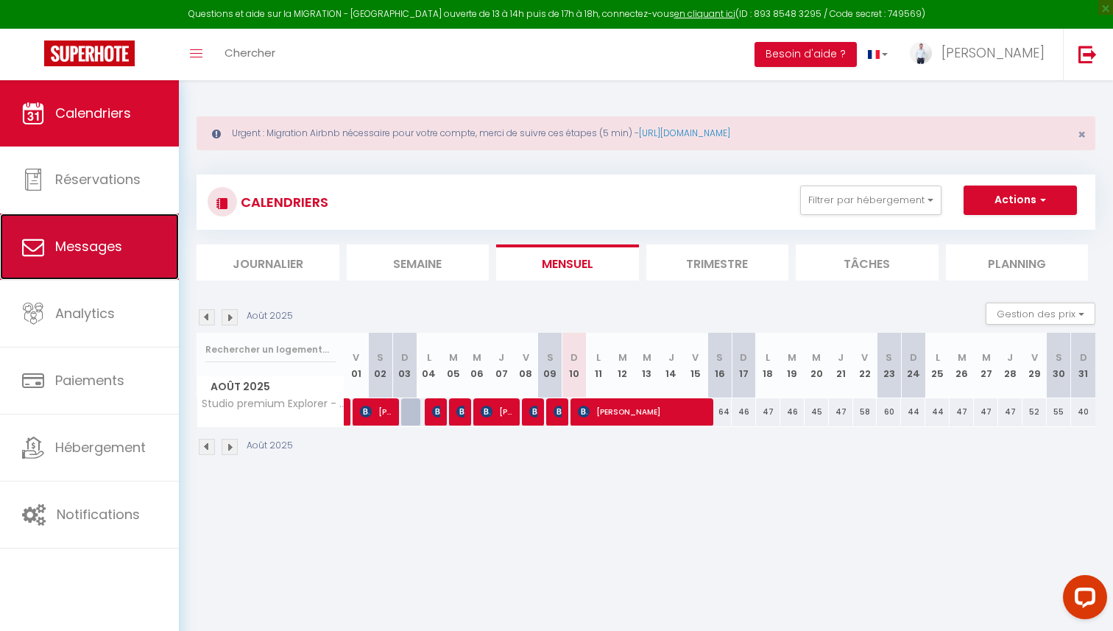
click at [79, 253] on span "Messages" at bounding box center [88, 246] width 67 height 18
select select "message"
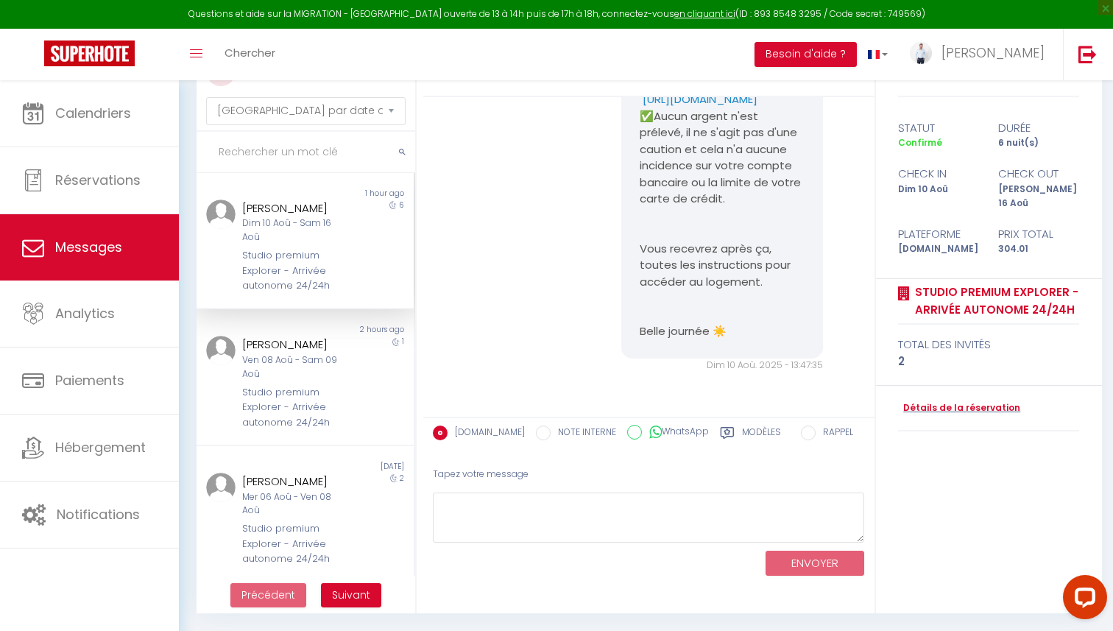
scroll to position [1414, 0]
click at [258, 309] on div "Non lu 2 hours ago Vincent BOURDEAU Ven 08 Aoû - Sam 09 Aoû Studio premium Expl…" at bounding box center [305, 377] width 217 height 137
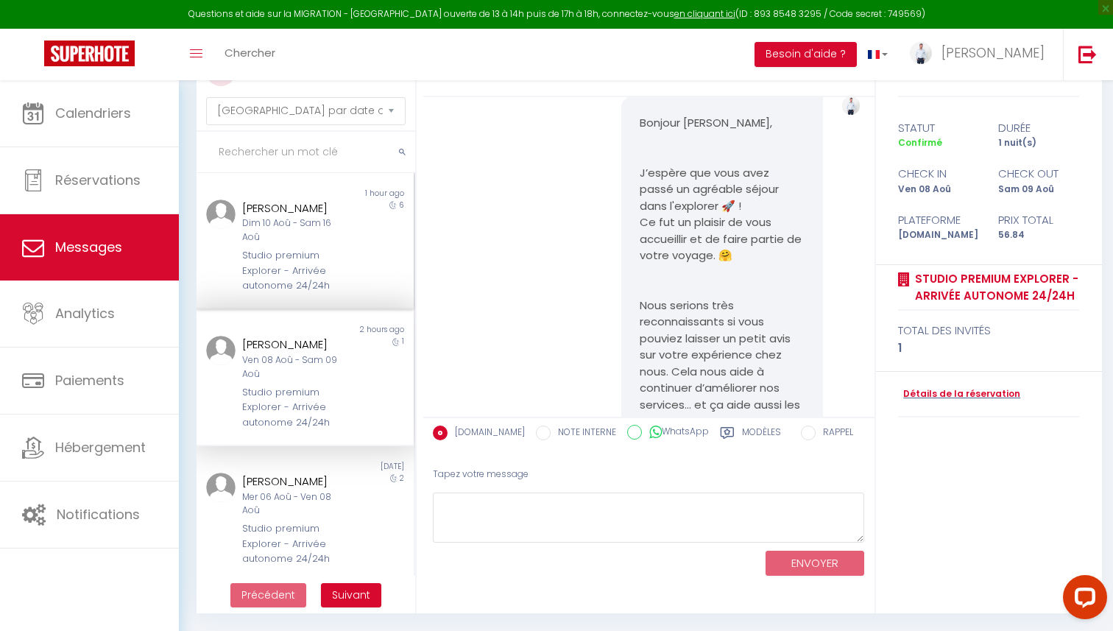
click at [259, 263] on div "Studio premium Explorer - Arrivée autonome 24/24h" at bounding box center [296, 270] width 108 height 45
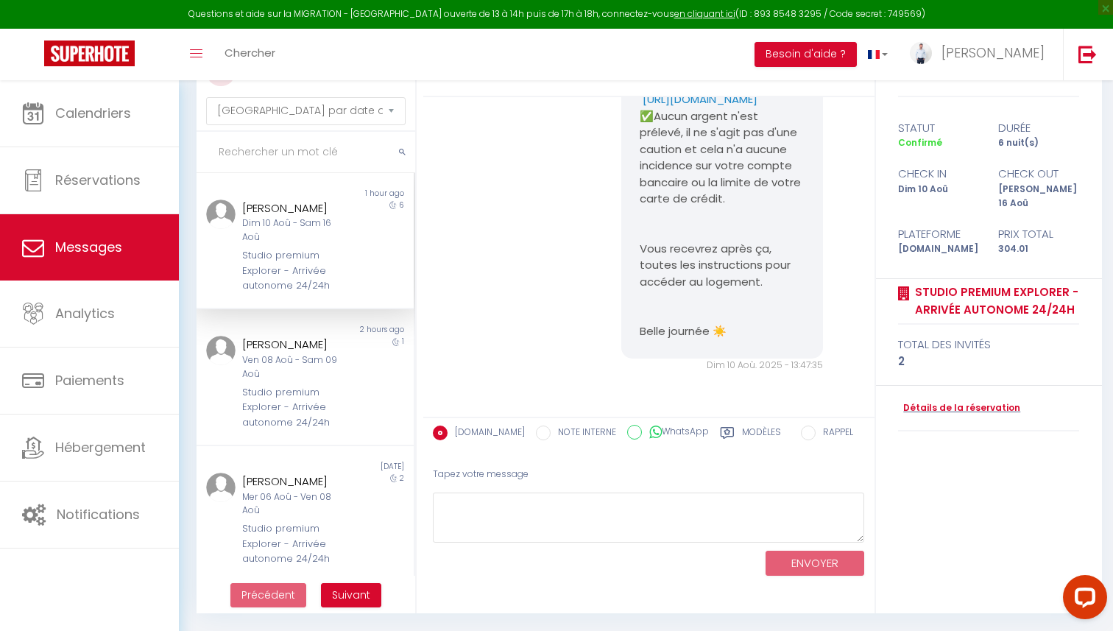
scroll to position [1414, 0]
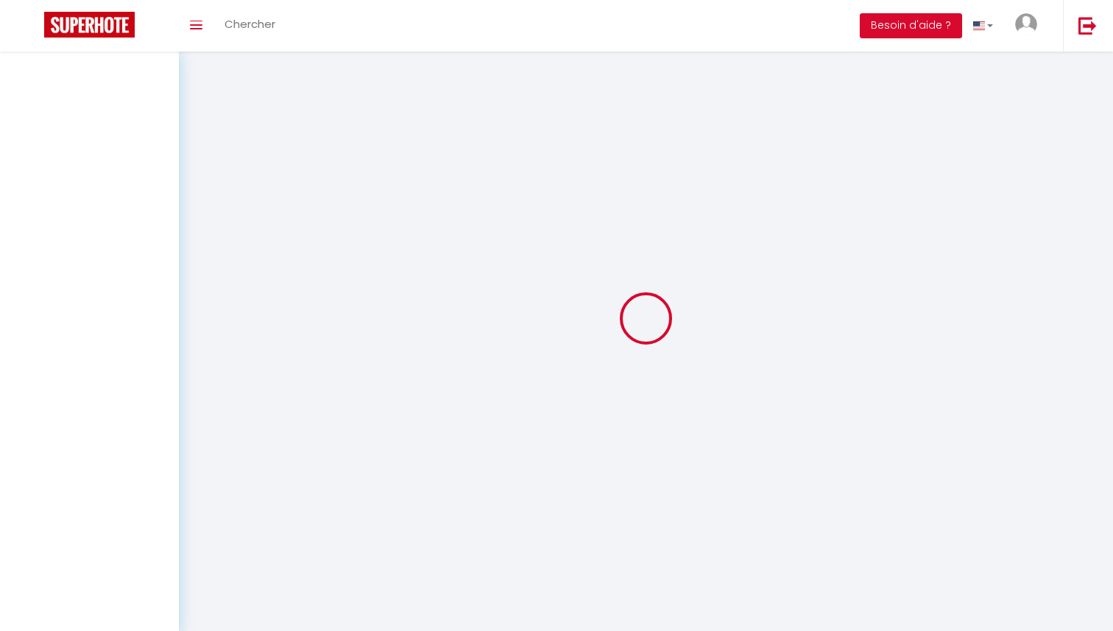
select select "message"
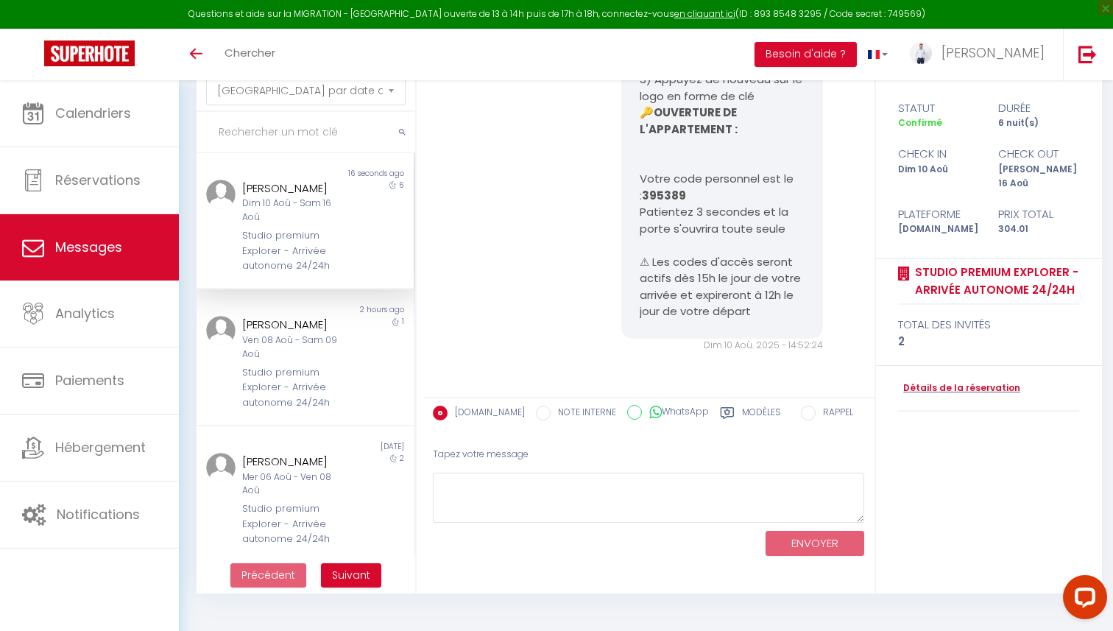
scroll to position [2286, 0]
